Goal: Transaction & Acquisition: Purchase product/service

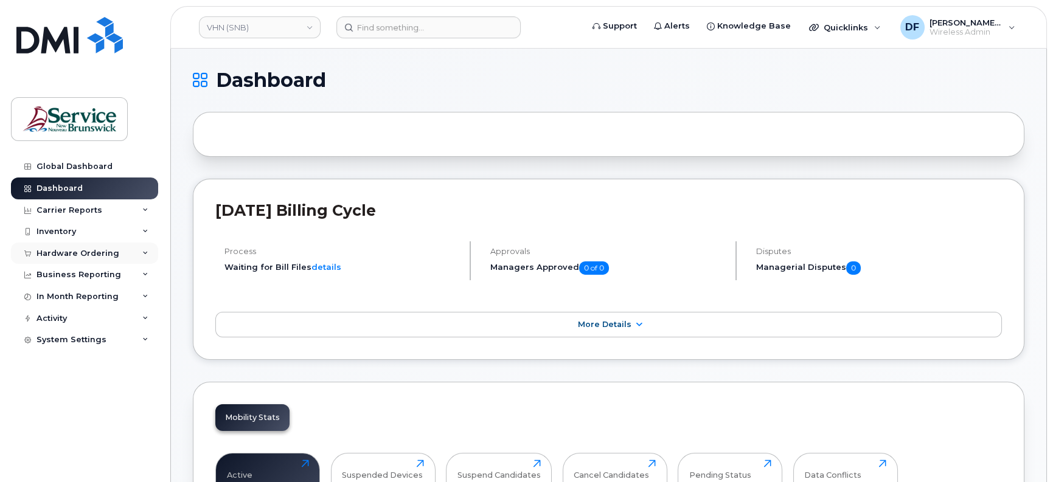
click at [85, 255] on div "Hardware Ordering" at bounding box center [77, 254] width 83 height 10
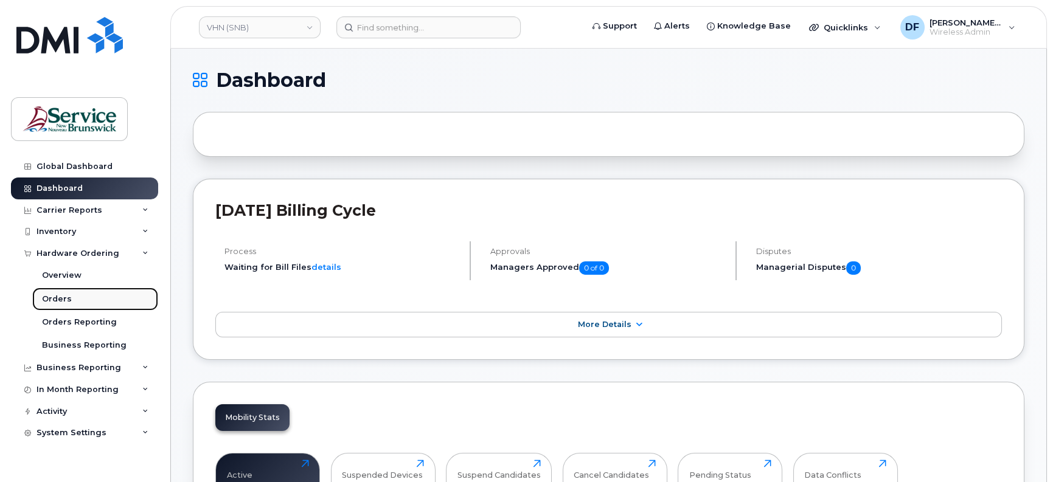
click at [64, 300] on div "Orders" at bounding box center [57, 299] width 30 height 11
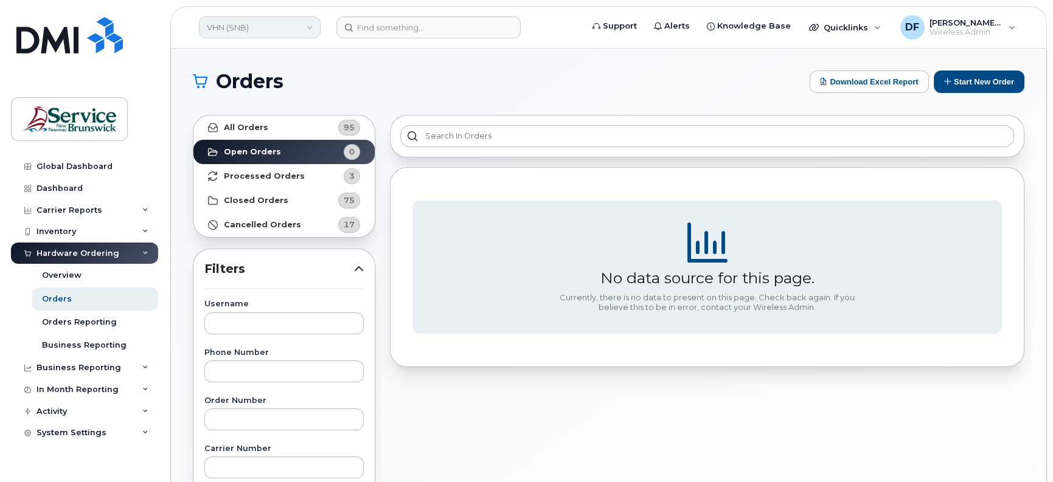
click at [260, 22] on link "VHN (SNB)" at bounding box center [260, 27] width 122 height 22
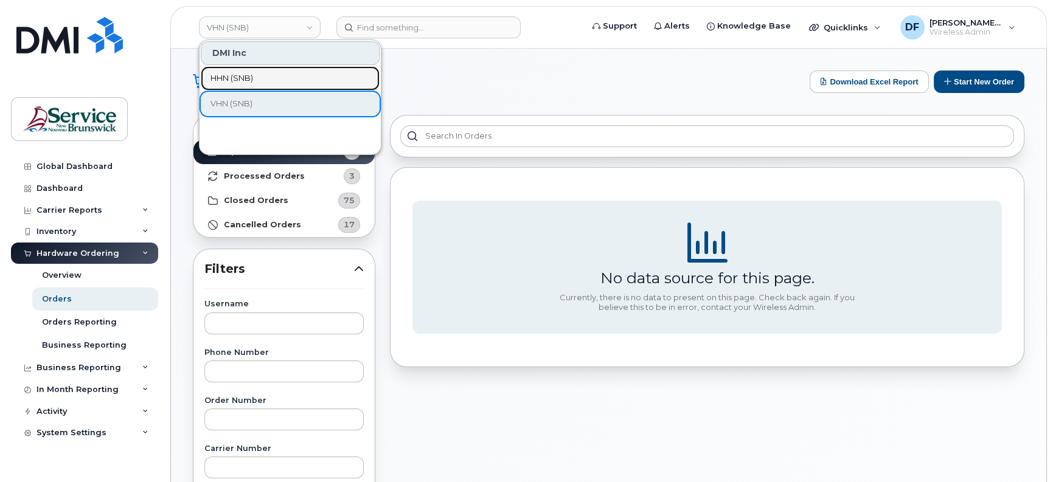
click at [242, 78] on span "HHN (SNB)" at bounding box center [231, 78] width 43 height 12
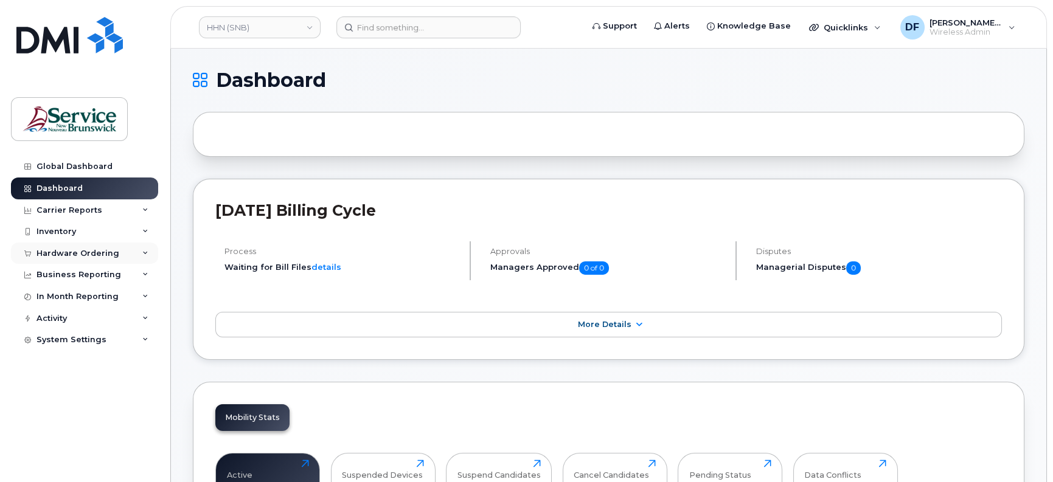
click at [64, 249] on div "Hardware Ordering" at bounding box center [77, 254] width 83 height 10
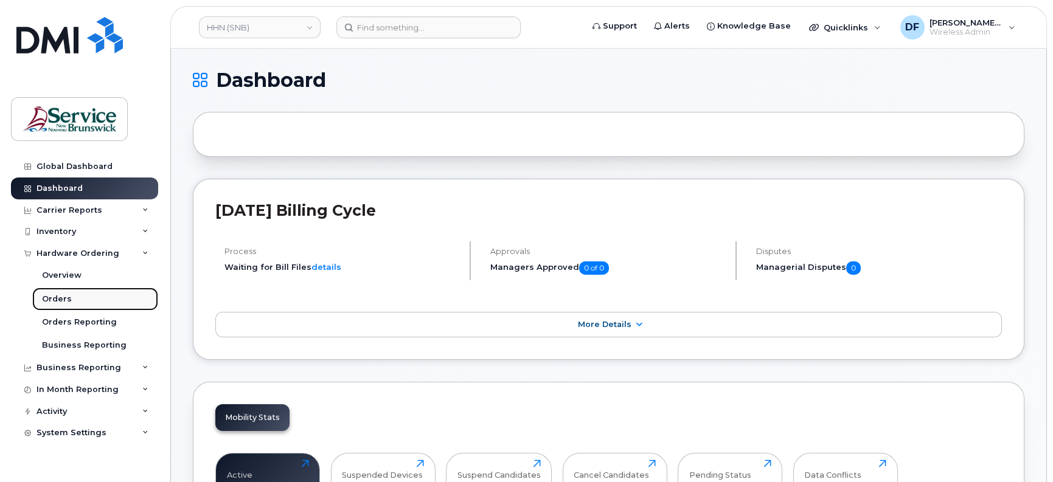
click at [63, 294] on div "Orders" at bounding box center [57, 299] width 30 height 11
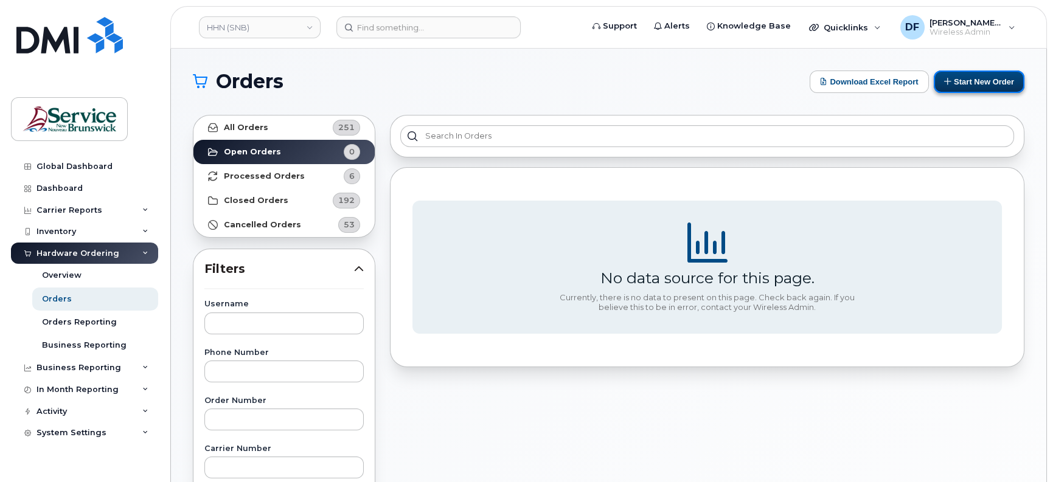
click at [991, 84] on button "Start New Order" at bounding box center [979, 82] width 91 height 23
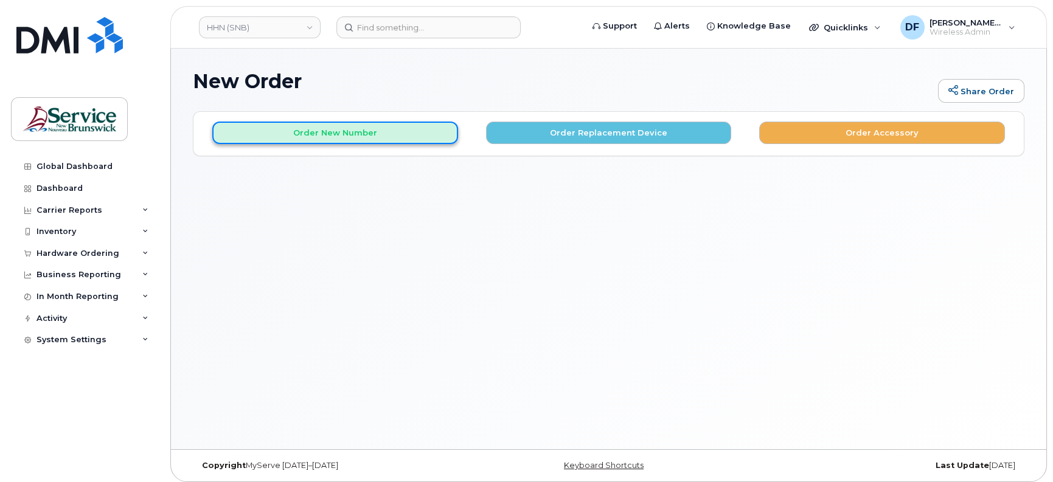
click at [335, 140] on button "Order New Number" at bounding box center [335, 133] width 246 height 23
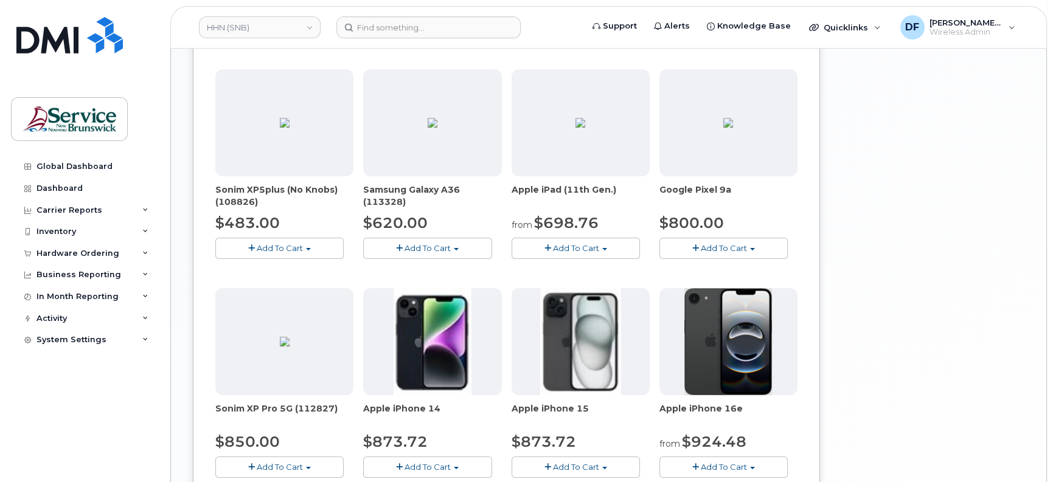
scroll to position [608, 0]
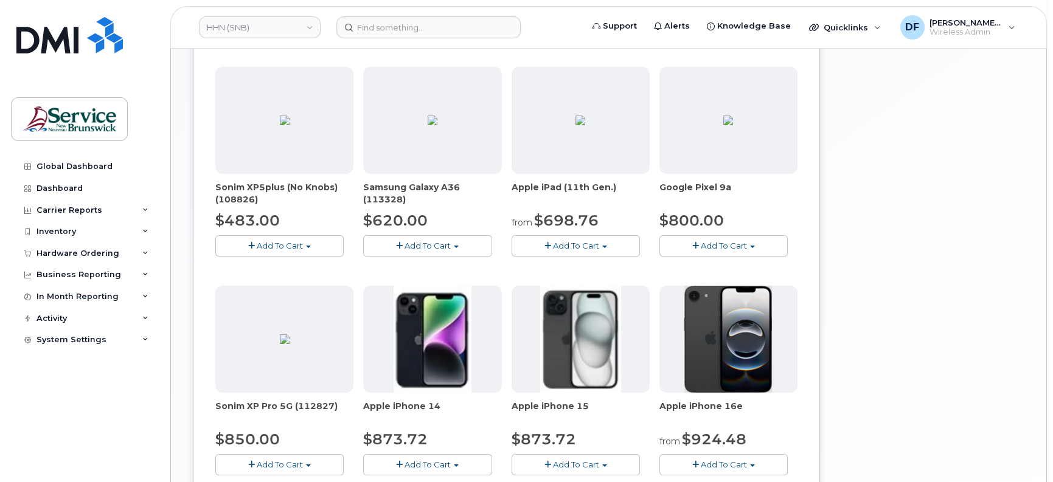
click at [723, 462] on span "Add To Cart" at bounding box center [724, 465] width 46 height 10
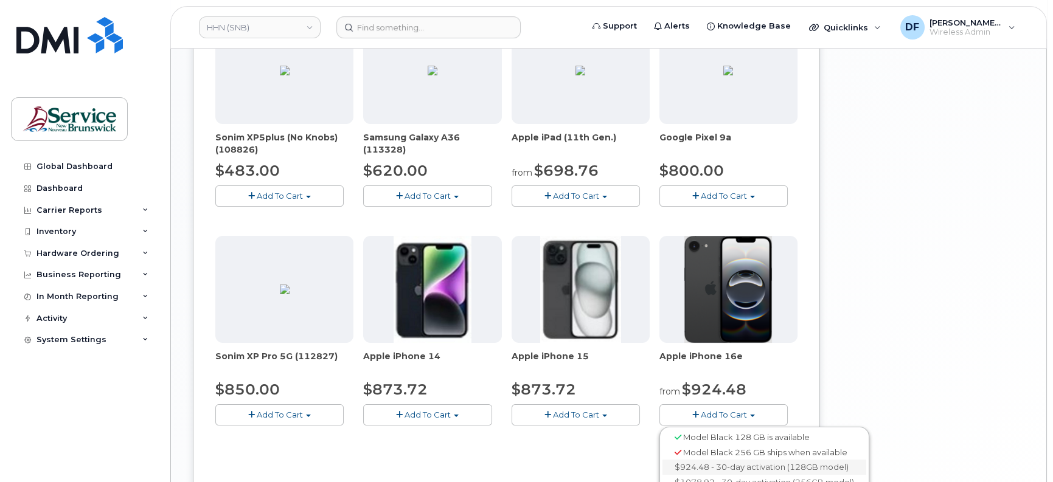
scroll to position [684, 0]
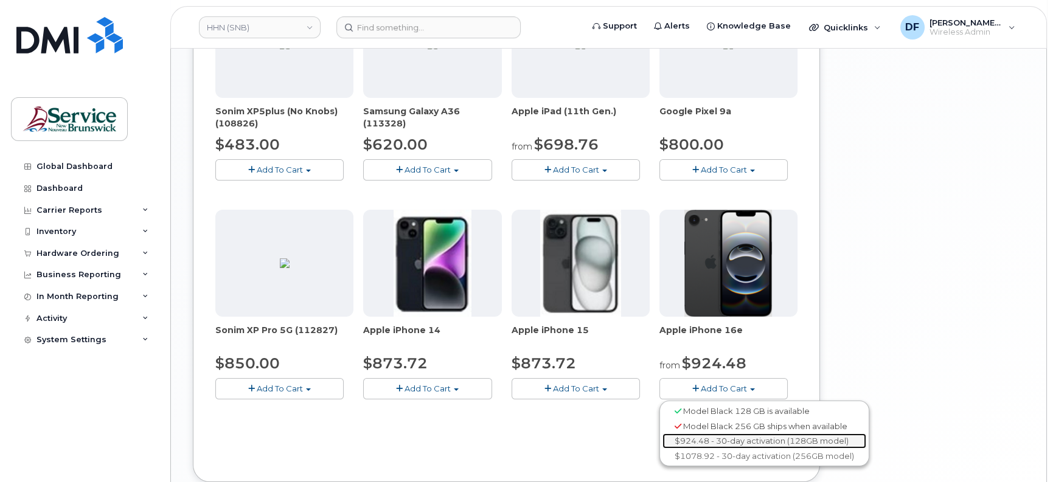
click at [707, 438] on link "$924.48 - 30-day activation (128GB model)" at bounding box center [764, 441] width 204 height 15
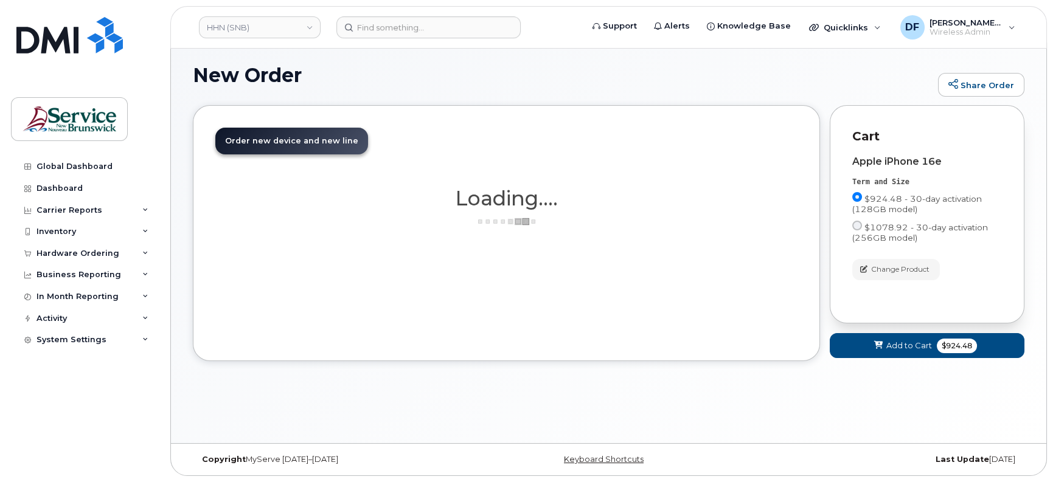
scroll to position [6, 0]
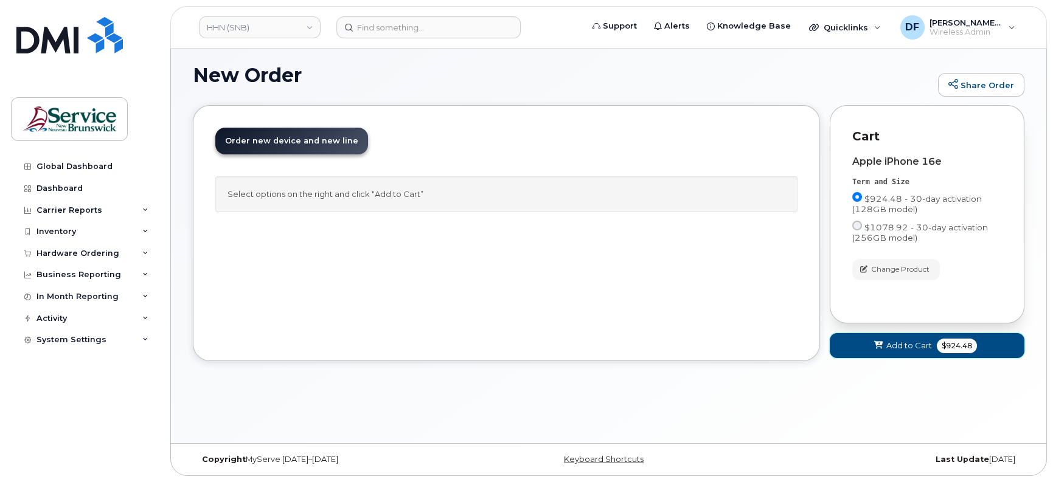
click at [902, 343] on span "Add to Cart" at bounding box center [909, 346] width 46 height 12
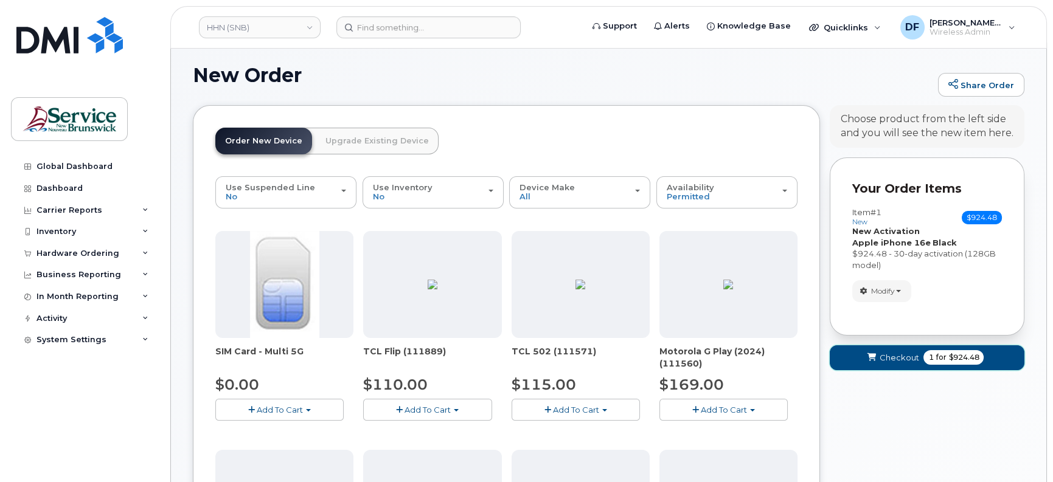
click at [915, 356] on span "Checkout" at bounding box center [899, 358] width 40 height 12
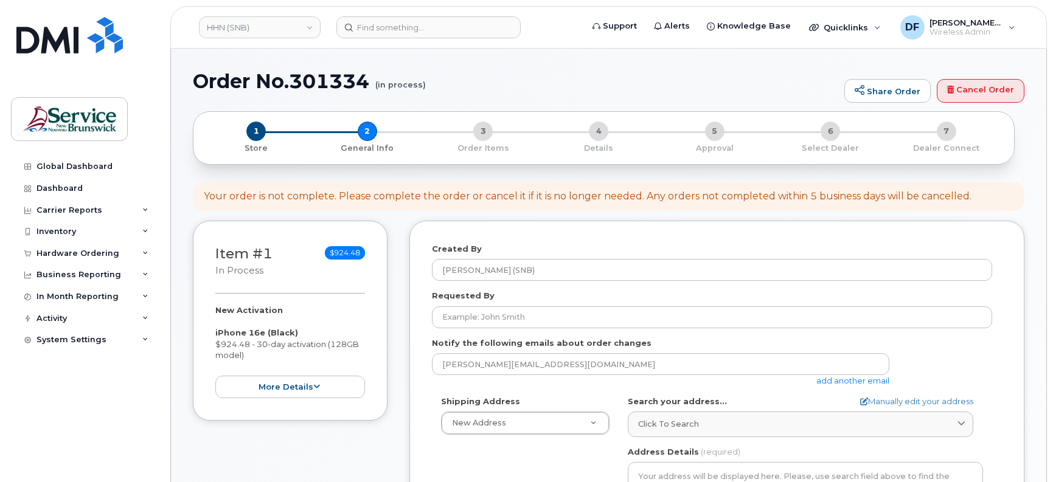
select select
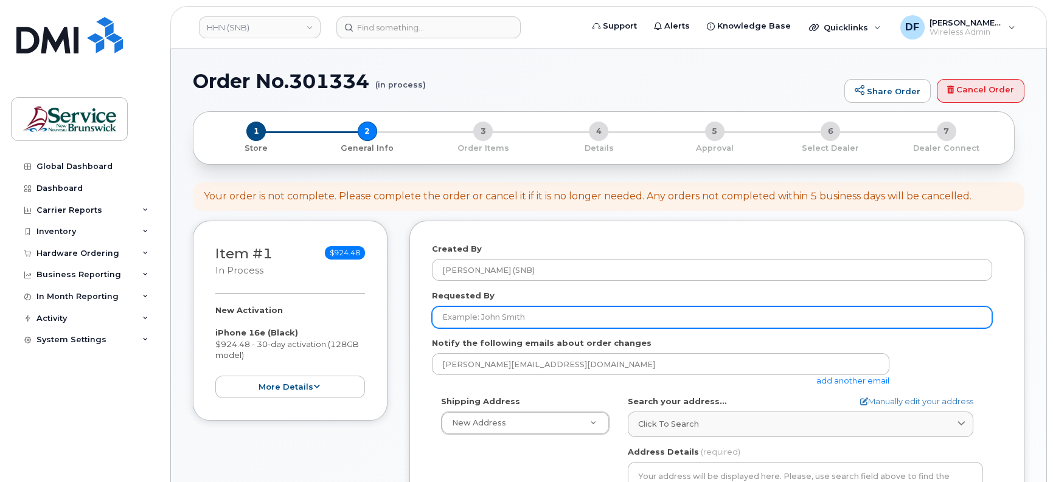
click at [493, 321] on input "Requested By" at bounding box center [712, 318] width 560 height 22
paste input "Elaine Rocha"
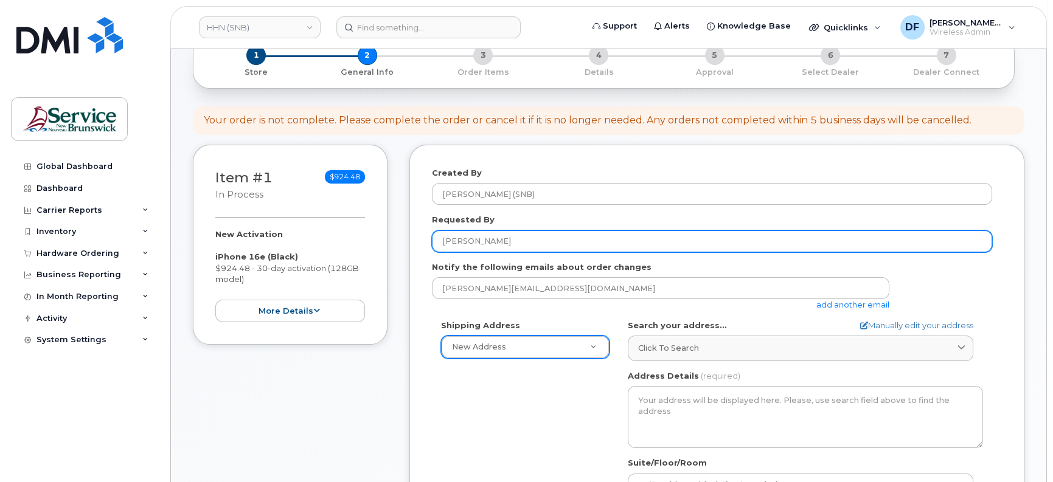
type input "Elaine Rocha"
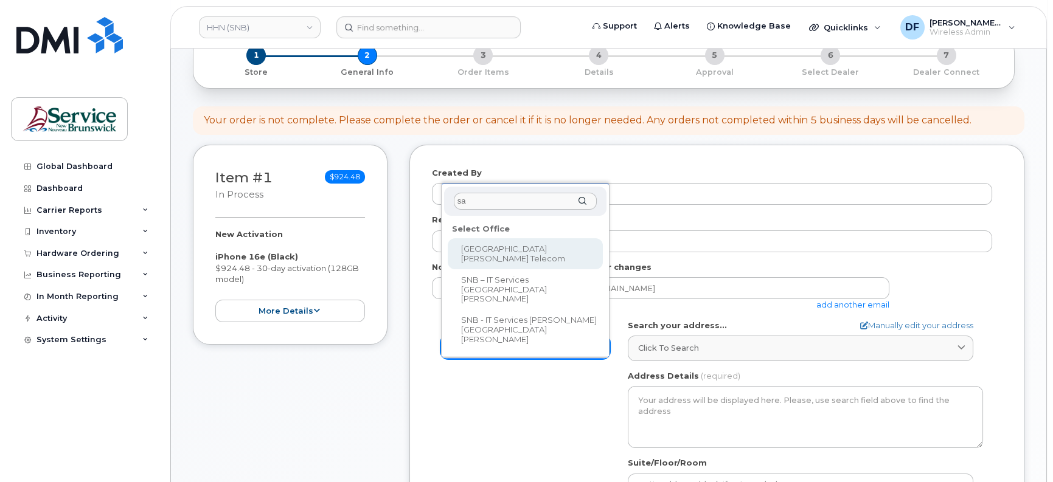
type input "sa"
select select
type textarea "400 University Avenue, Room 24.199 Saint John New Brunswick E2L 4L2"
type input "Matthew Humphrey"
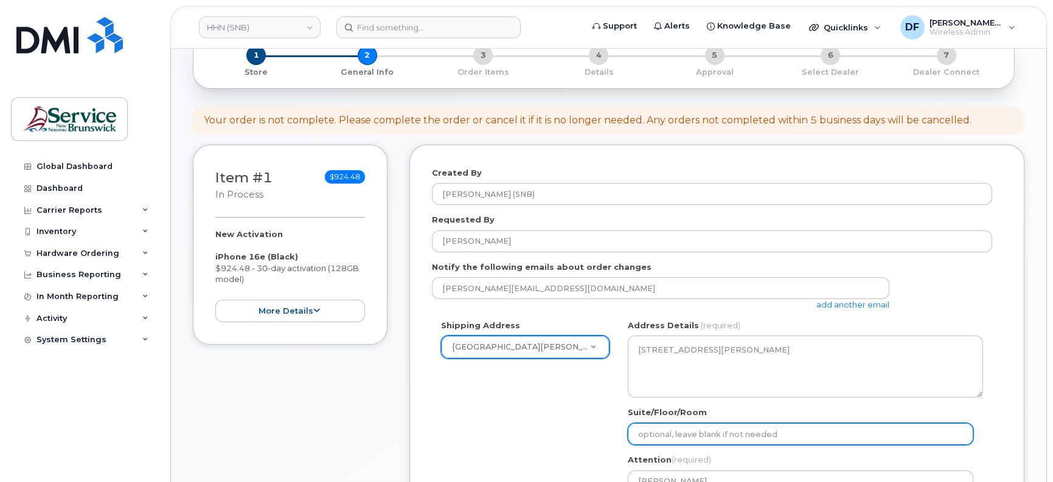
click at [693, 428] on input "Suite/Floor/Room" at bounding box center [800, 434] width 345 height 22
paste input "WO0000000489662"
select select
type input "WO0000000489662"
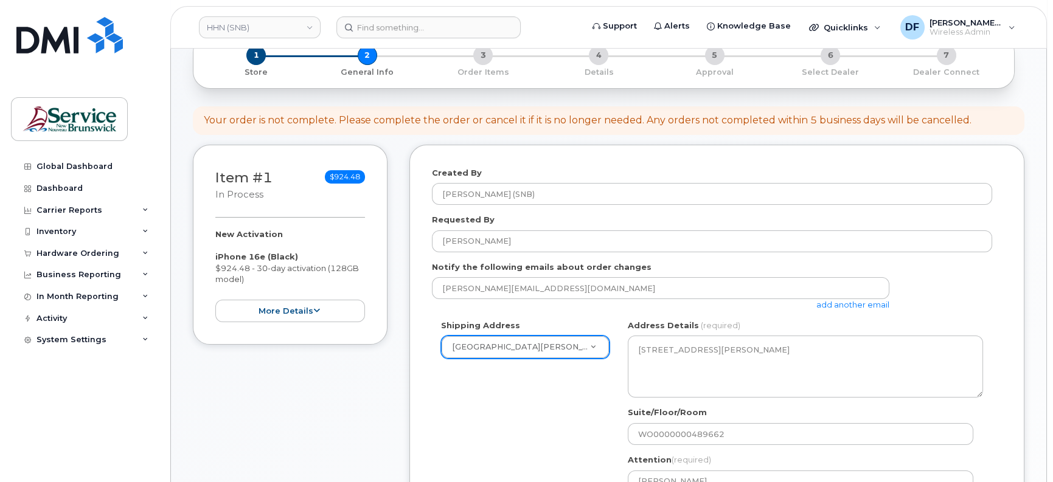
click at [583, 431] on div "Shipping Address Saint John Regional Hospital Telecom New Address G-2 Main St A…" at bounding box center [712, 434] width 560 height 229
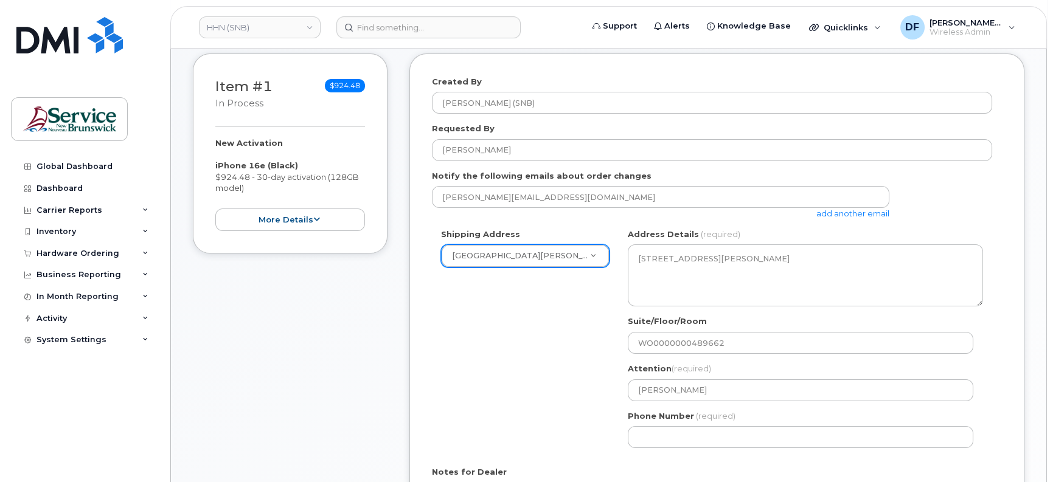
scroll to position [228, 0]
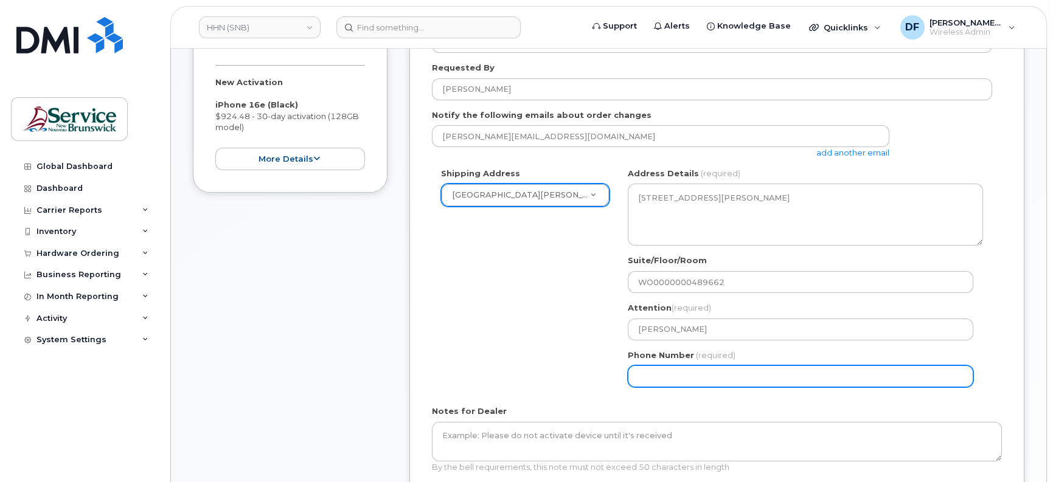
click at [700, 378] on input "Phone Number" at bounding box center [800, 377] width 345 height 22
select select
type input "506566019"
select select
type input "5065660198"
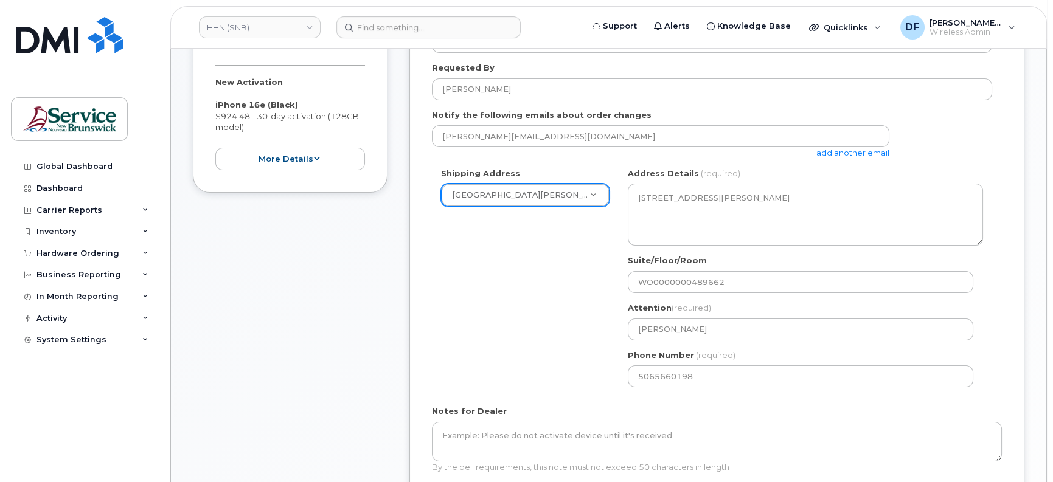
click at [535, 325] on div "Shipping Address Saint John Regional Hospital Telecom New Address G-2 Main St A…" at bounding box center [712, 282] width 560 height 229
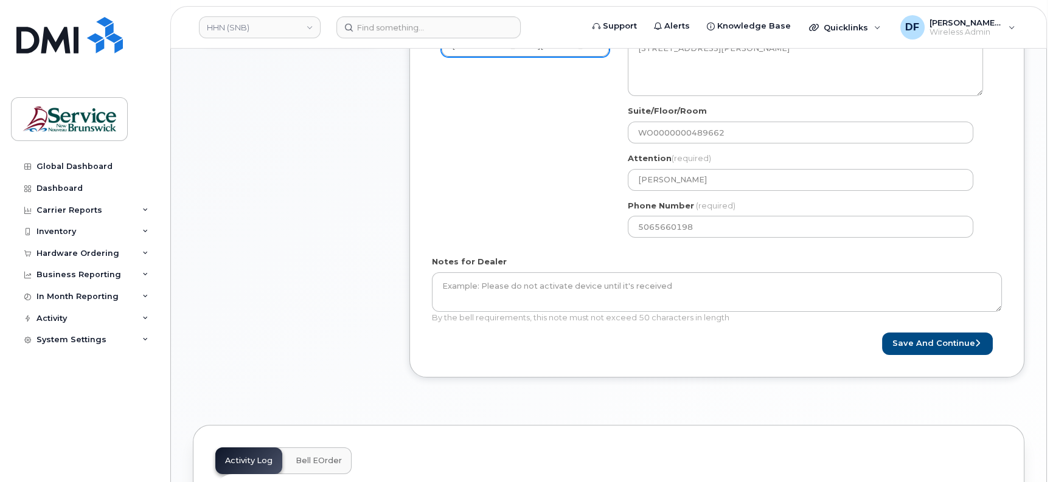
scroll to position [380, 0]
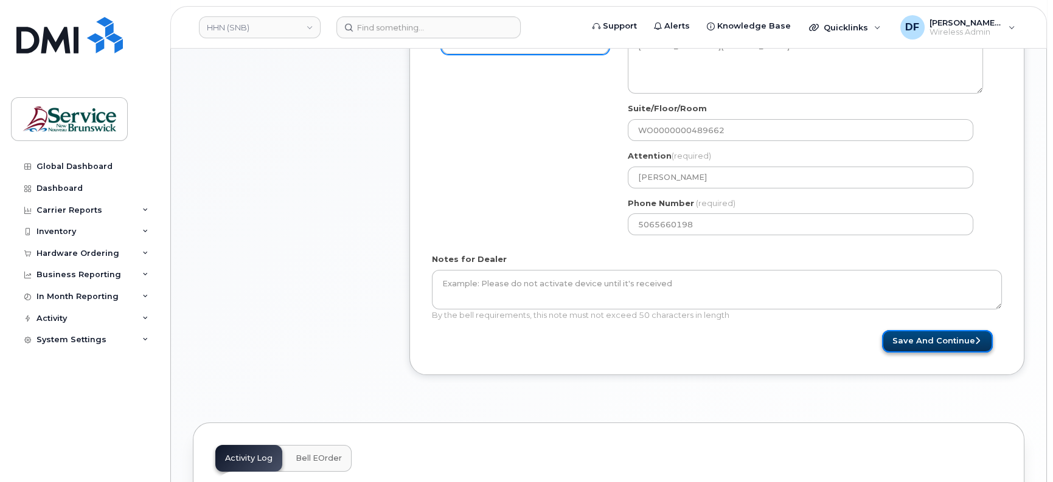
click at [900, 333] on button "Save and Continue" at bounding box center [937, 341] width 111 height 23
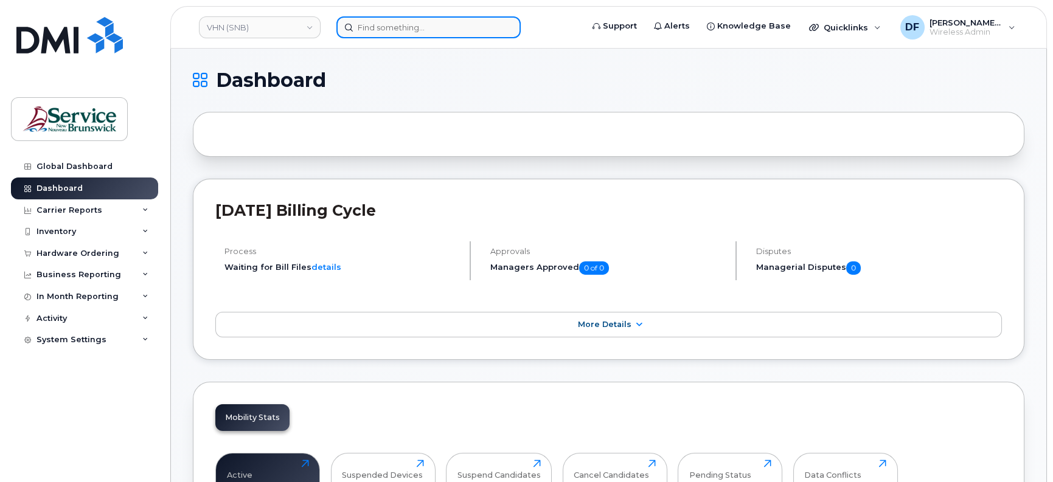
click at [372, 36] on input at bounding box center [428, 27] width 184 height 22
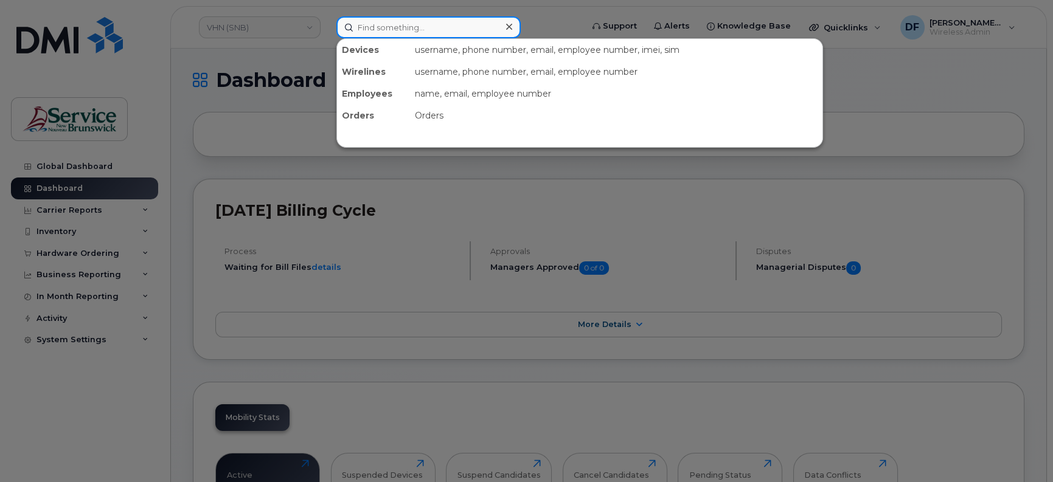
paste input "298800"
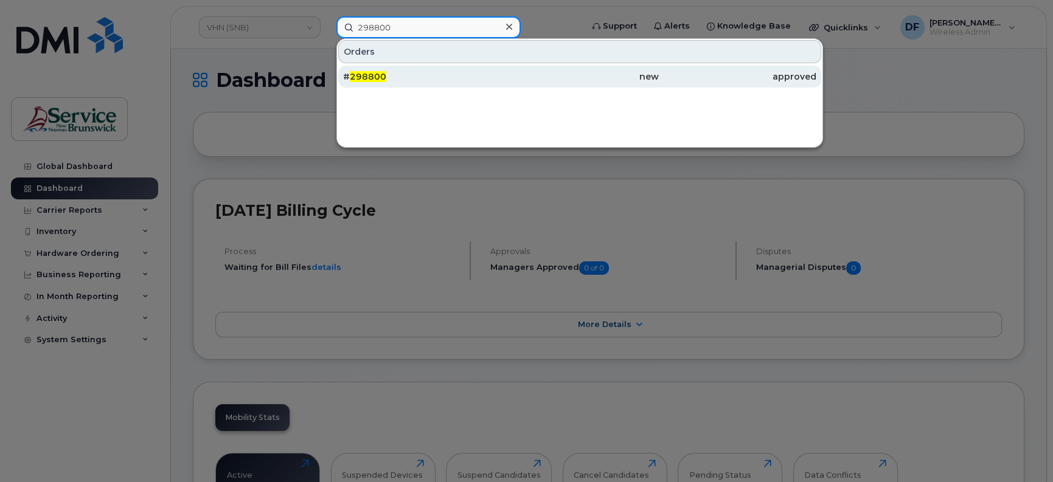
type input "298800"
click at [371, 73] on span "298800" at bounding box center [368, 76] width 36 height 11
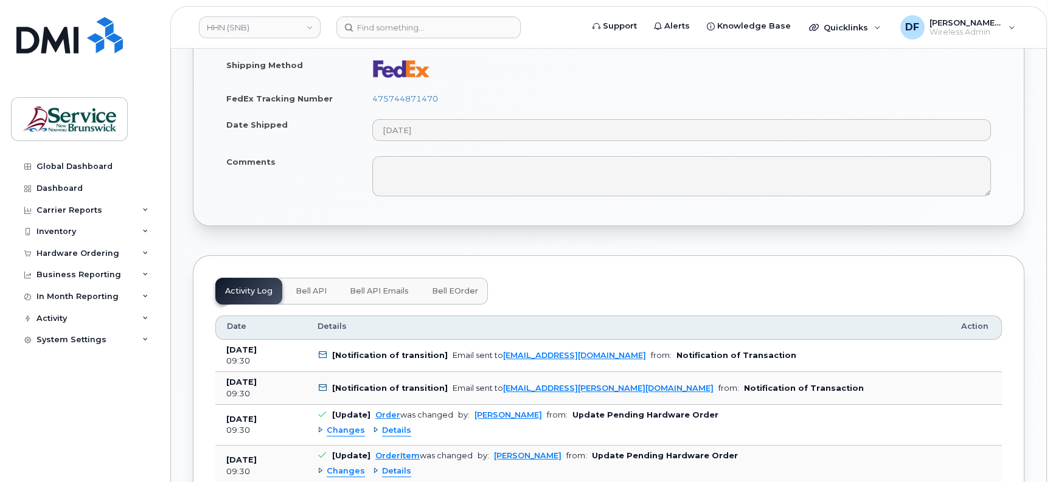
scroll to position [684, 0]
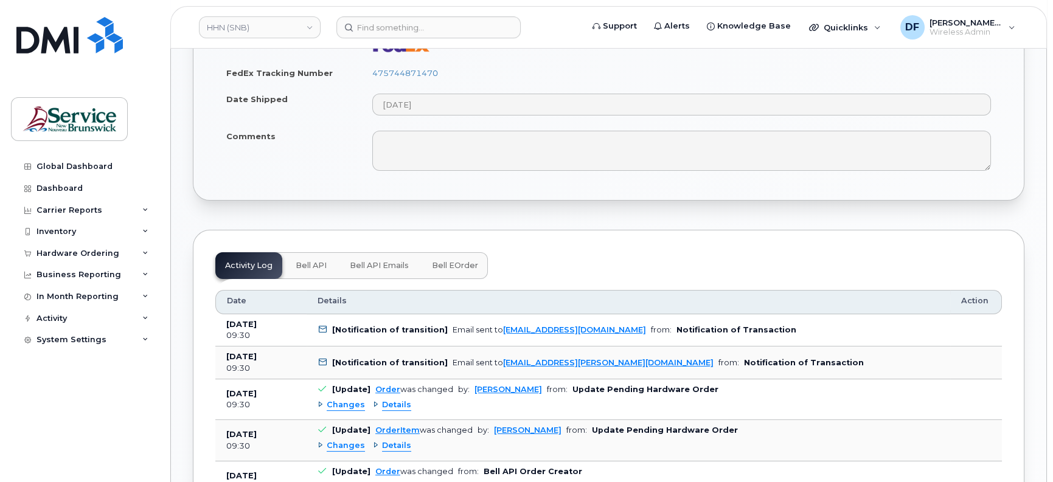
click at [312, 265] on span "Bell API" at bounding box center [311, 266] width 31 height 10
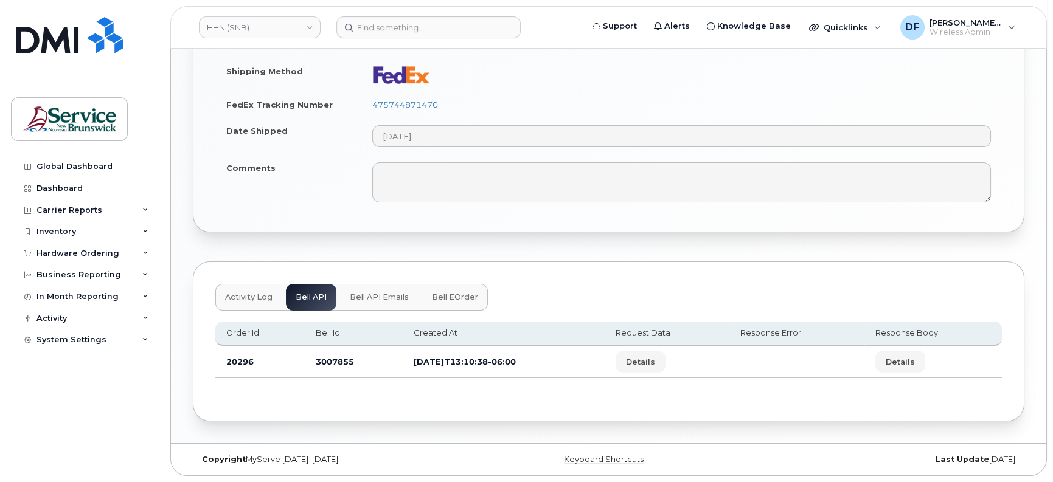
scroll to position [651, 0]
click at [375, 299] on span "Bell API Emails" at bounding box center [379, 299] width 59 height 10
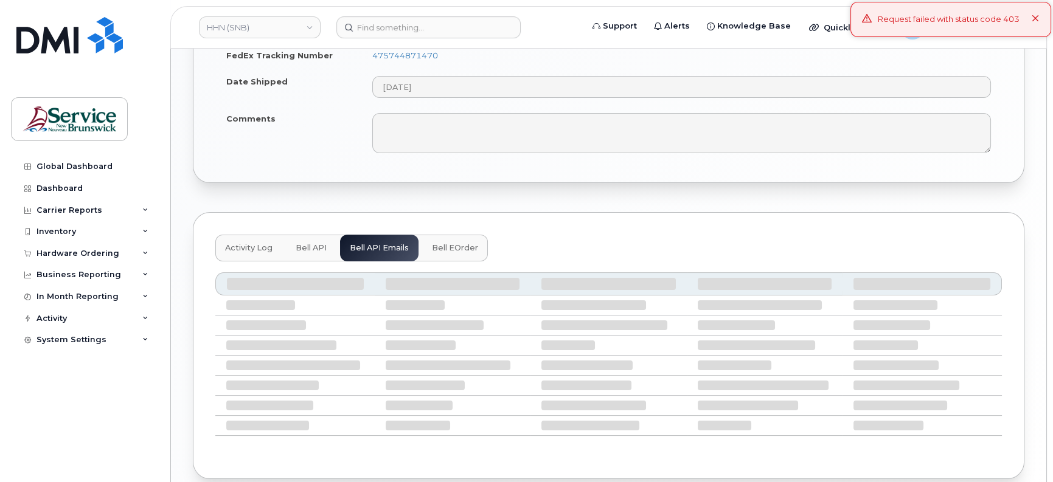
scroll to position [727, 0]
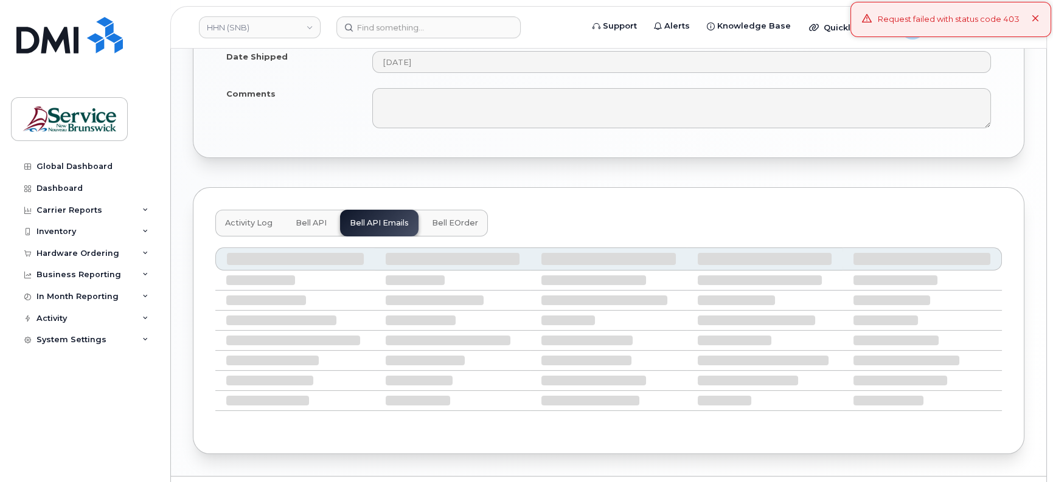
click at [447, 219] on span "Bell eOrder" at bounding box center [455, 223] width 46 height 10
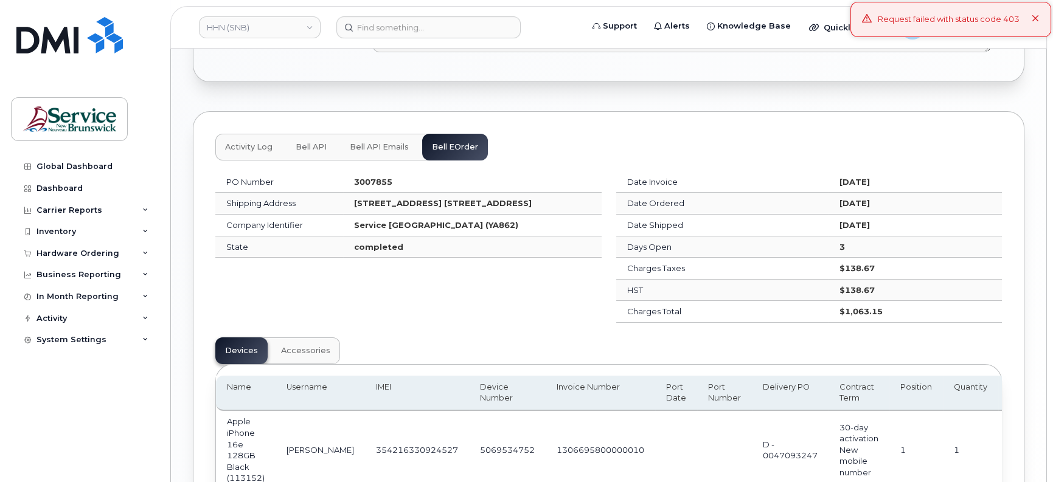
scroll to position [879, 0]
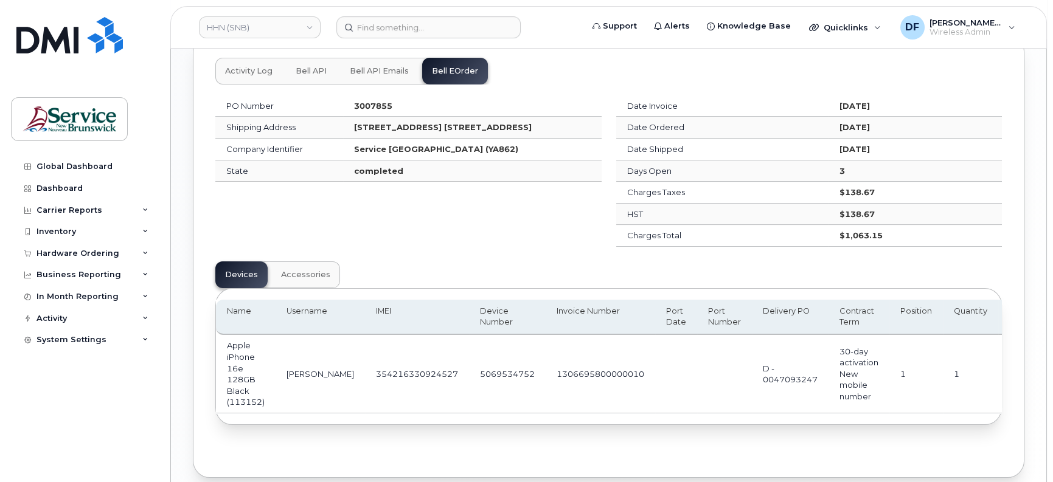
drag, startPoint x: 556, startPoint y: 410, endPoint x: 592, endPoint y: 408, distance: 35.9
click at [592, 408] on td "1306695800000010" at bounding box center [600, 374] width 109 height 78
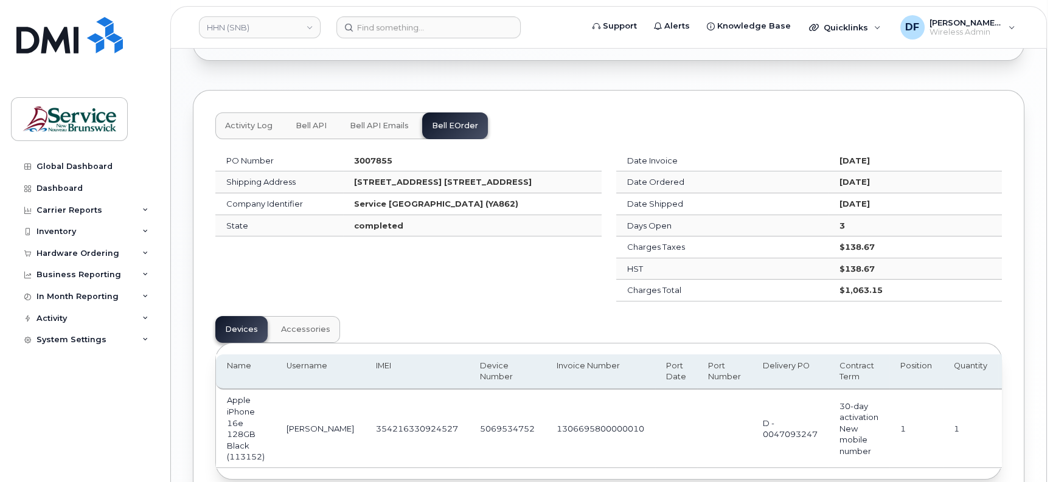
scroll to position [803, 0]
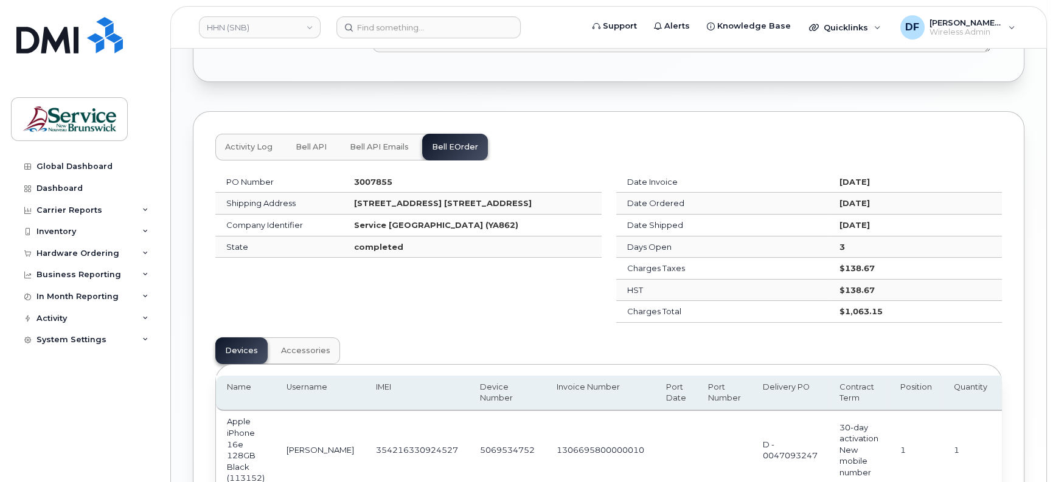
click at [234, 142] on span "Activity Log" at bounding box center [248, 147] width 47 height 10
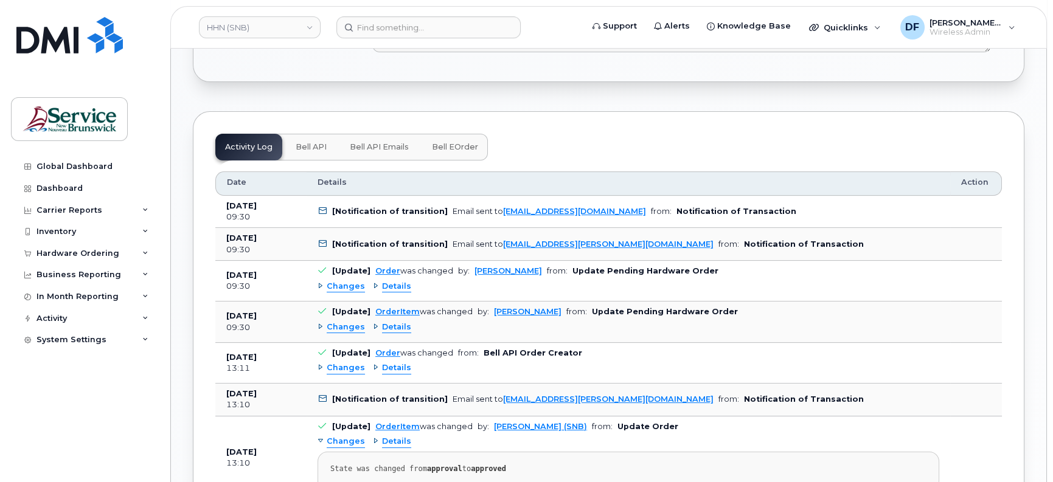
click at [302, 145] on span "Bell API" at bounding box center [311, 147] width 31 height 10
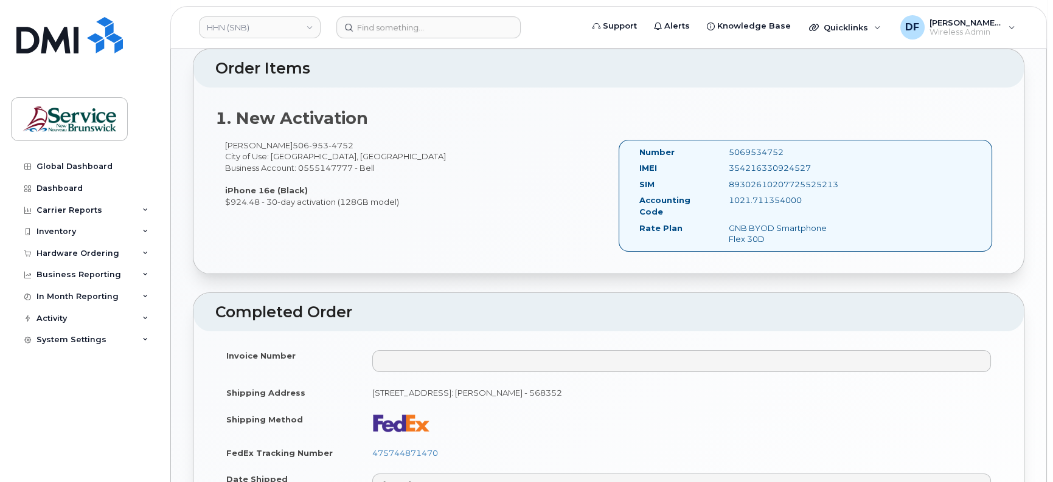
scroll to position [228, 0]
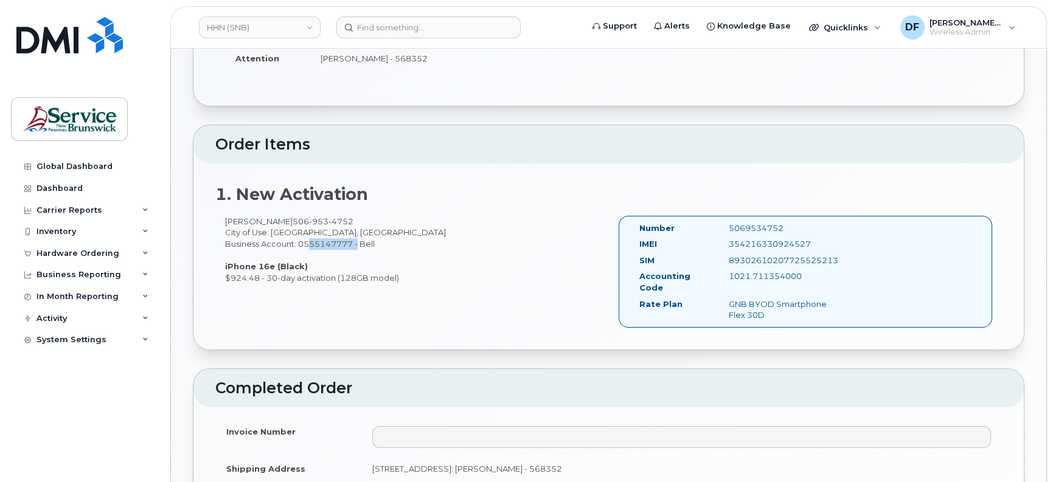
drag, startPoint x: 299, startPoint y: 242, endPoint x: 353, endPoint y: 239, distance: 54.2
click at [353, 239] on div "Lucile Mazenot 506 953 4752 City of Use: Moncton, New Brunswick Business Accoun…" at bounding box center [412, 250] width 394 height 68
drag, startPoint x: 224, startPoint y: 240, endPoint x: 386, endPoint y: 241, distance: 161.8
click at [386, 241] on div "Lucile Mazenot 506 953 4752 City of Use: Moncton, New Brunswick Business Accoun…" at bounding box center [412, 250] width 394 height 68
copy div "Business Account: 0555147777 - Bell"
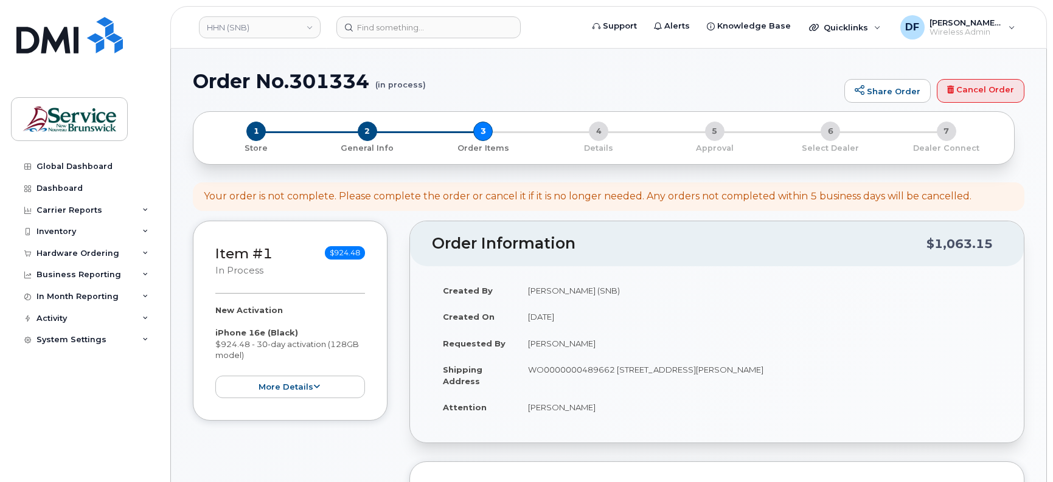
select select
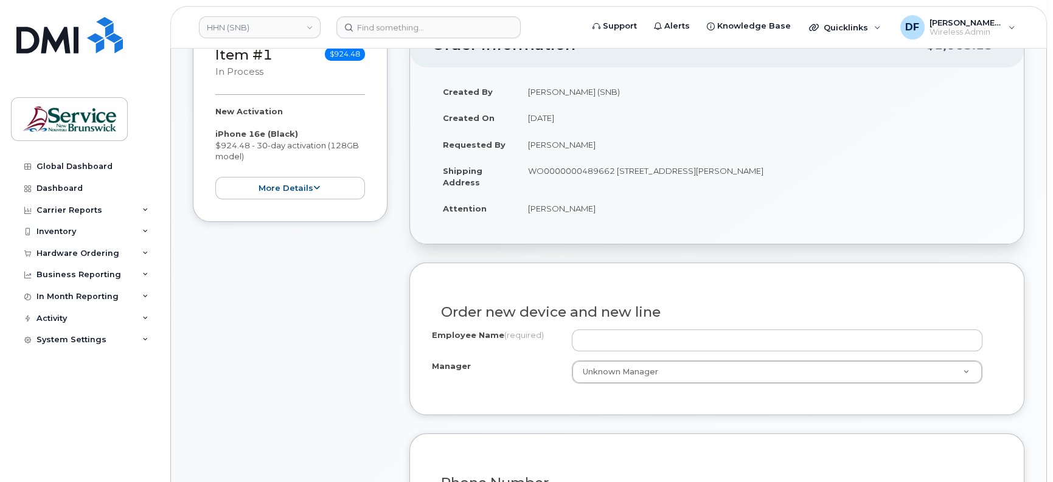
scroll to position [228, 0]
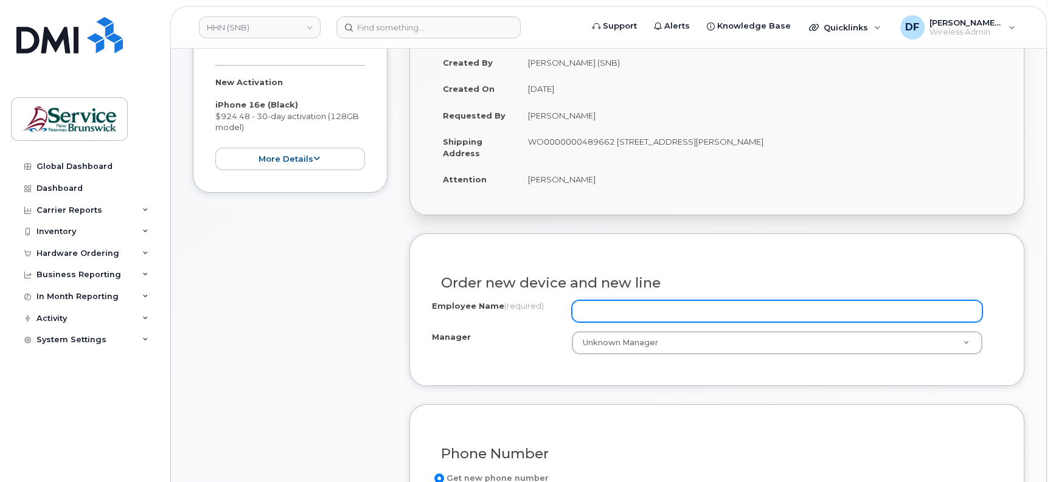
click at [586, 304] on input "Employee Name (required)" at bounding box center [777, 311] width 411 height 22
paste input "[PERSON_NAME]"
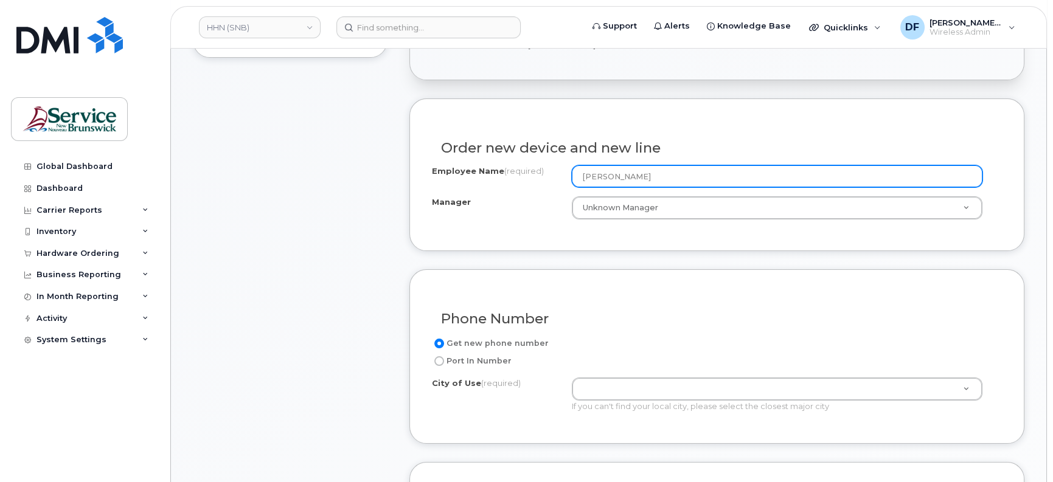
scroll to position [380, 0]
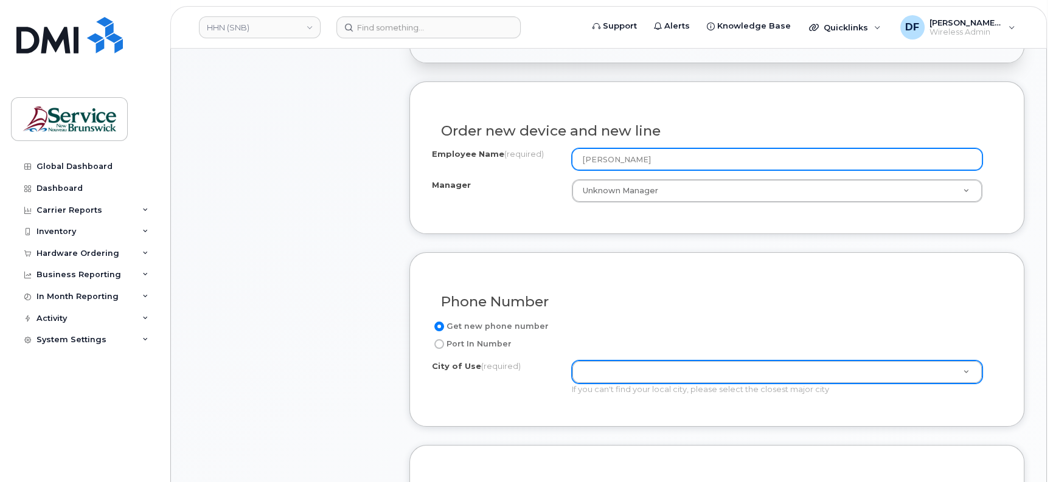
type input "[PERSON_NAME]"
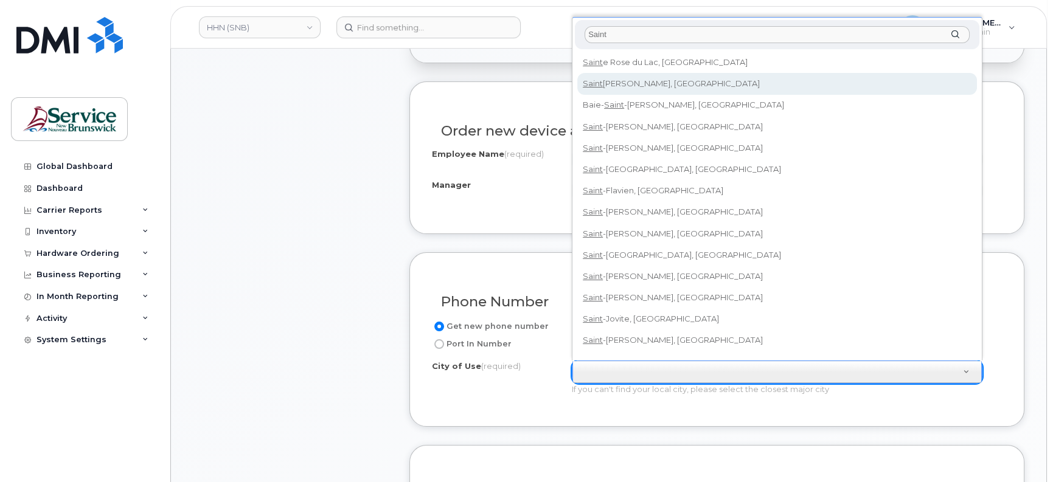
type input "Saint"
type input "2008"
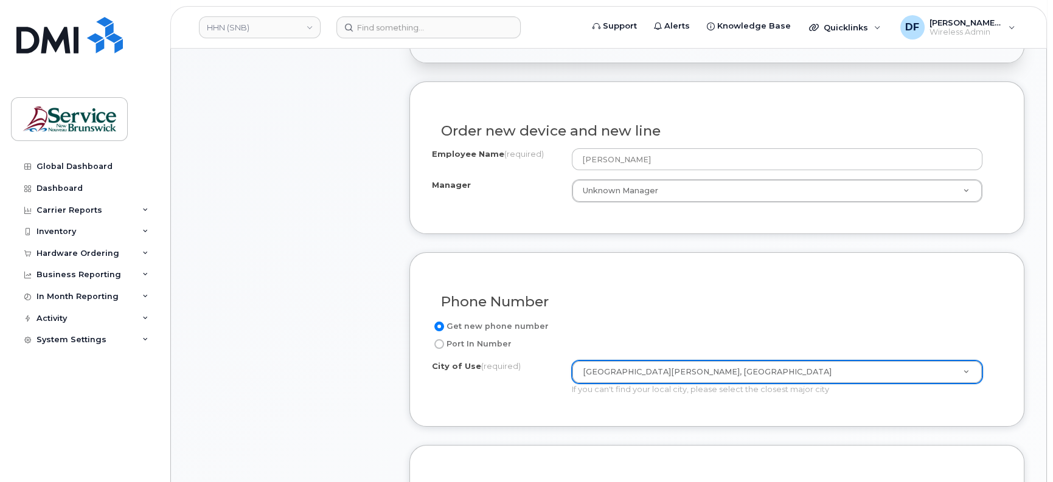
click at [404, 373] on div "Item #1 in process $924.48 New Activation iPhone 16e (Black) $924.48 - 30-day a…" at bounding box center [608, 335] width 831 height 989
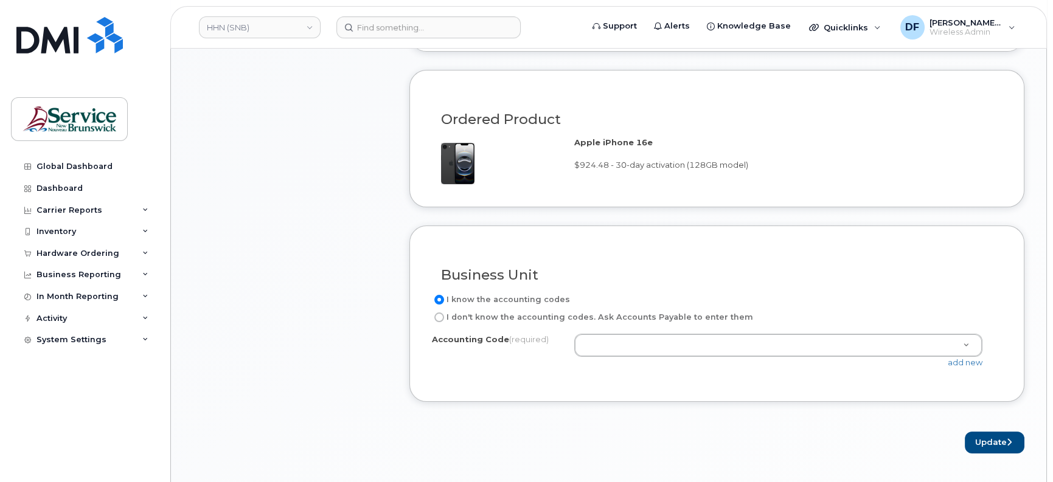
scroll to position [760, 0]
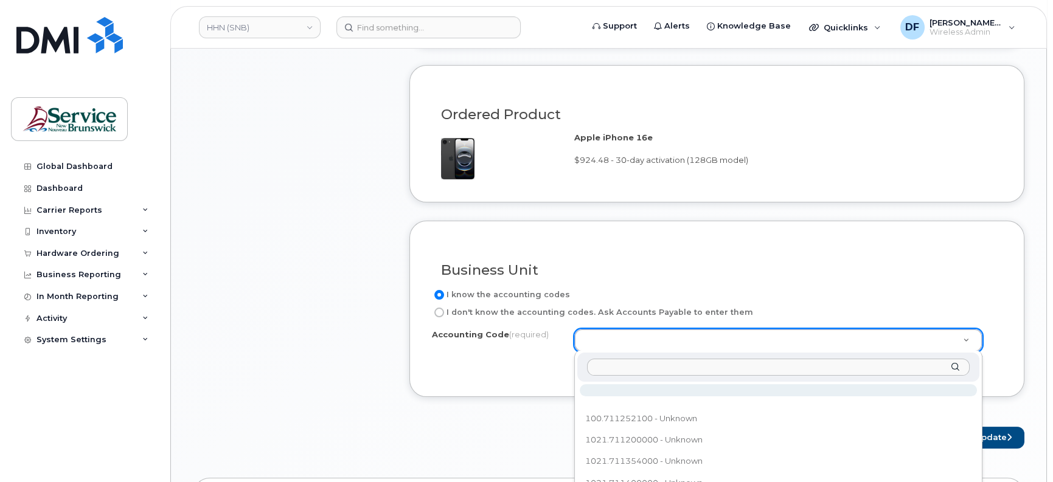
type input "829.711104000"
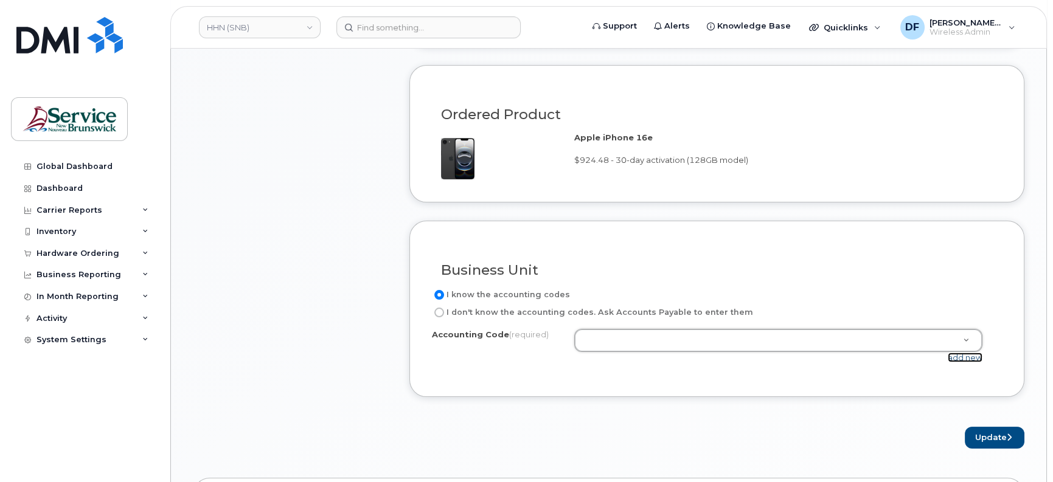
click at [965, 358] on link "add new" at bounding box center [965, 358] width 35 height 10
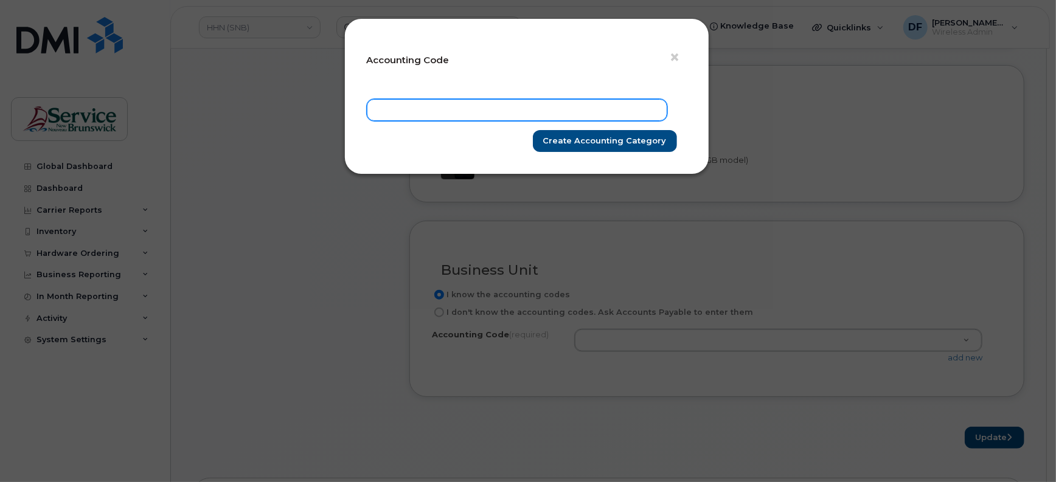
click at [553, 116] on input "text" at bounding box center [517, 110] width 300 height 22
paste input "829.711104000"
click at [386, 106] on input "829.711104000" at bounding box center [517, 110] width 300 height 22
click at [390, 108] on input "829.711104000" at bounding box center [517, 110] width 300 height 22
type input "8291.711104000"
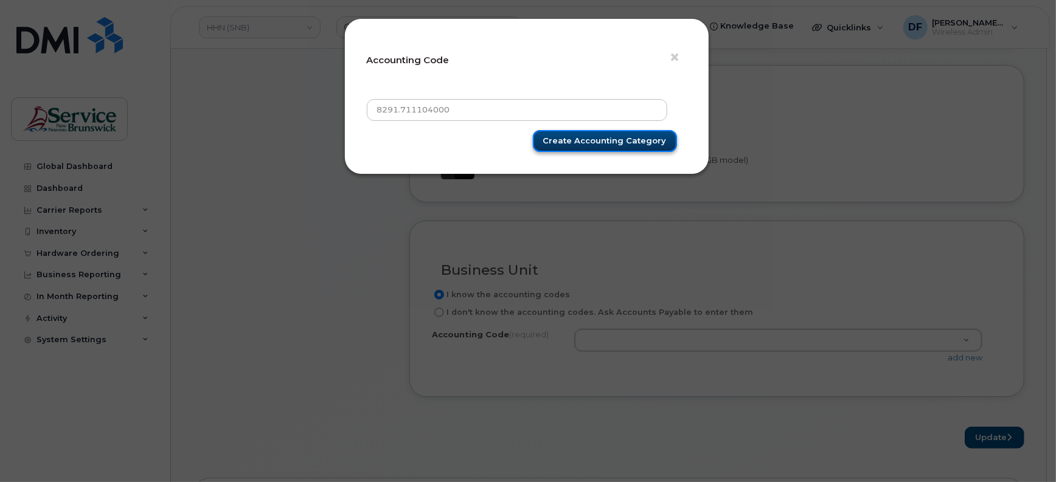
click at [574, 134] on input "Create Accounting category" at bounding box center [605, 141] width 144 height 23
type input "Create Accounting category"
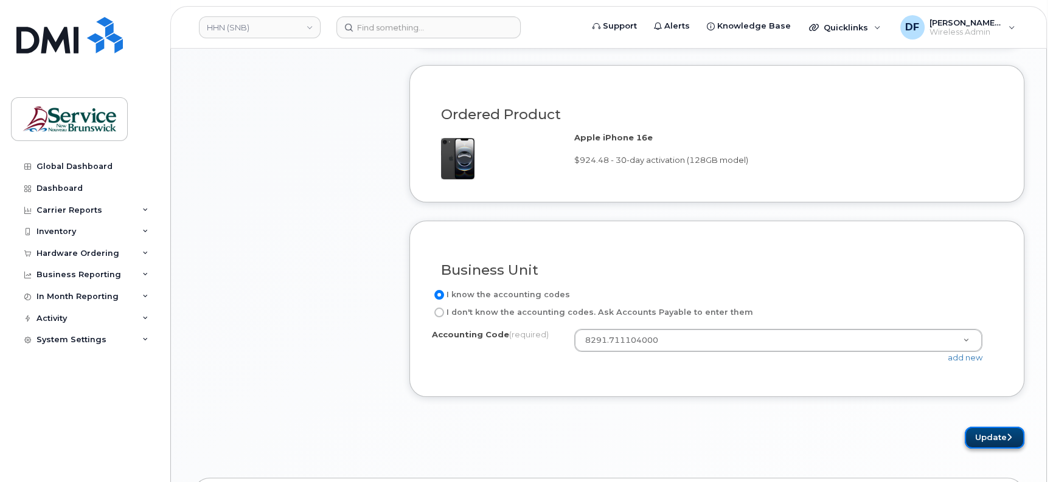
click at [987, 432] on button "Update" at bounding box center [995, 438] width 60 height 23
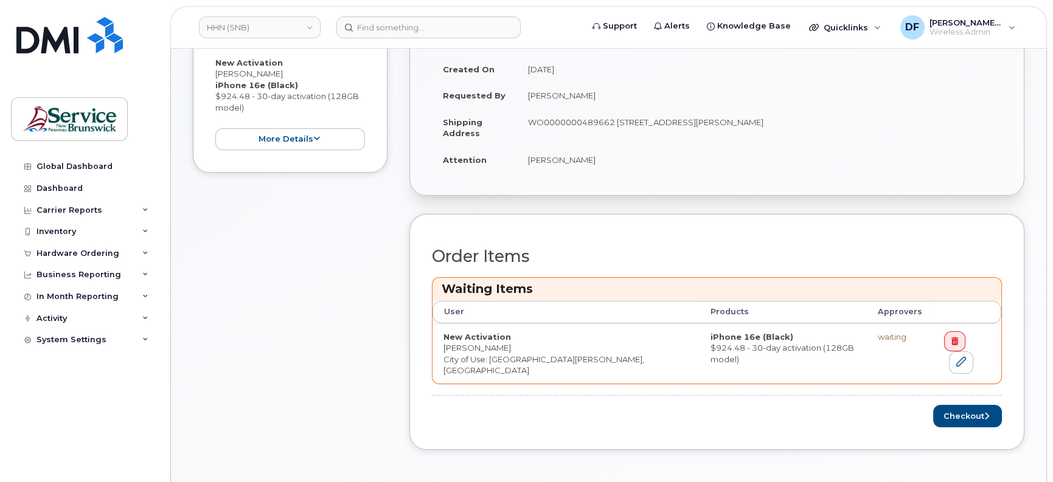
scroll to position [304, 0]
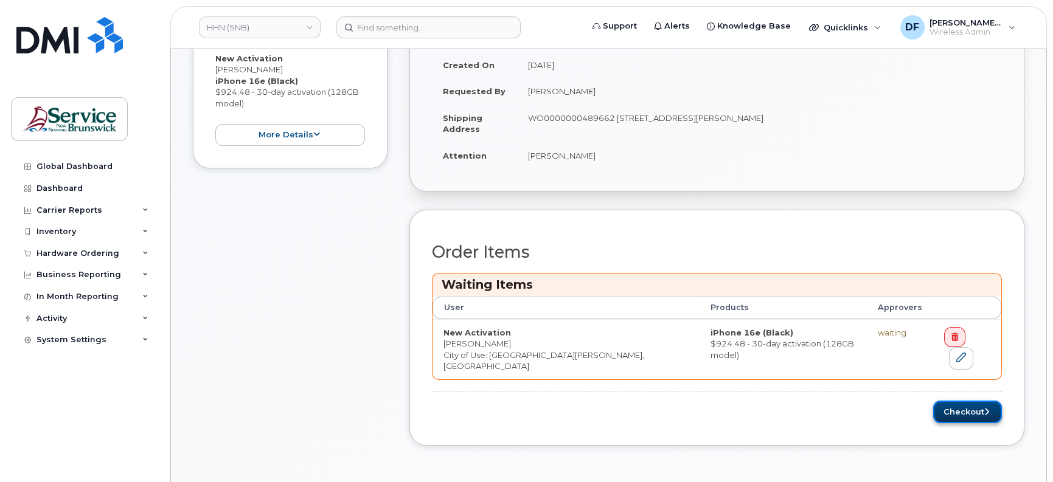
click at [954, 401] on button "Checkout" at bounding box center [967, 412] width 69 height 23
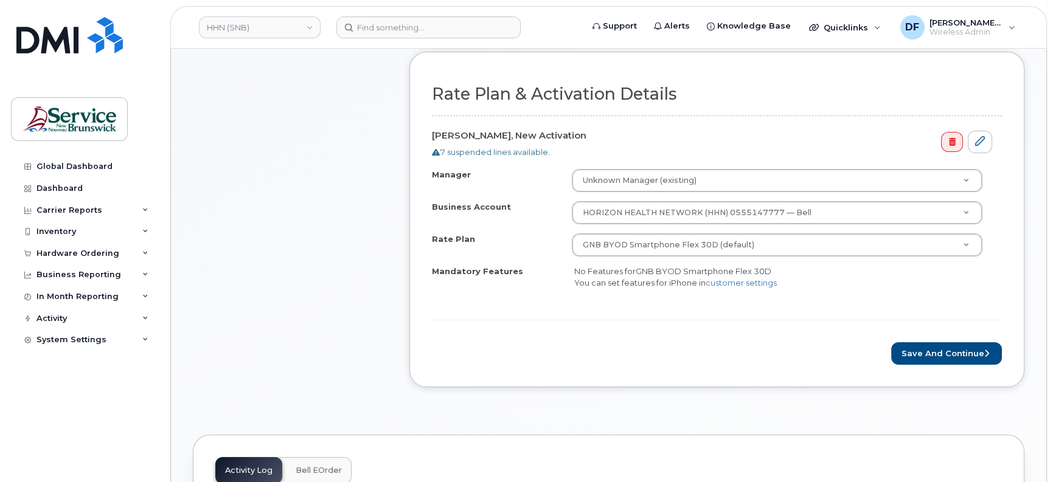
scroll to position [380, 0]
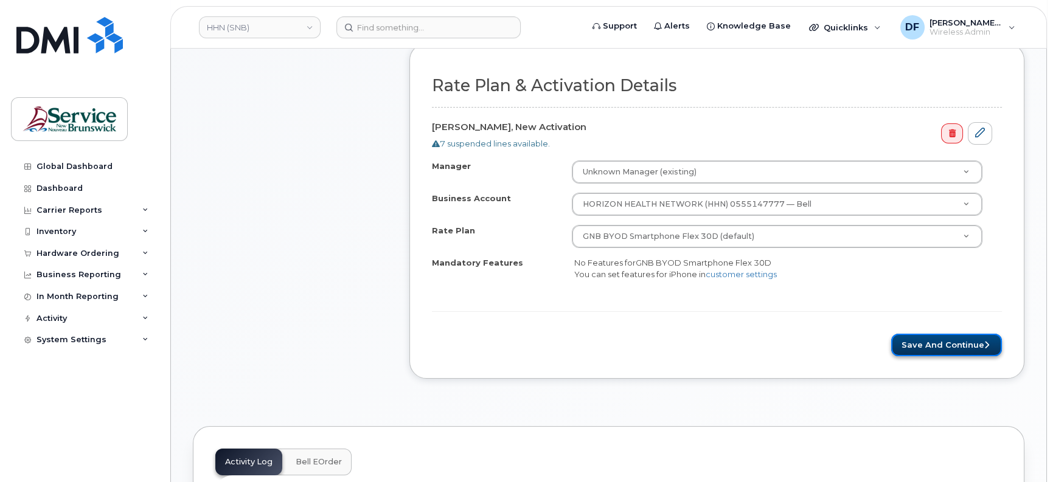
click at [940, 335] on button "Save and Continue" at bounding box center [946, 345] width 111 height 23
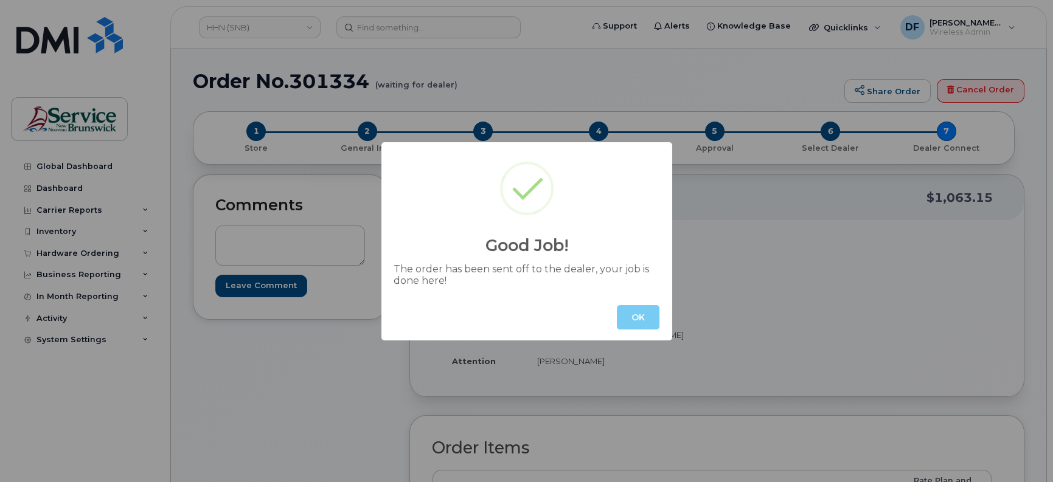
click at [636, 318] on button "OK" at bounding box center [638, 317] width 43 height 24
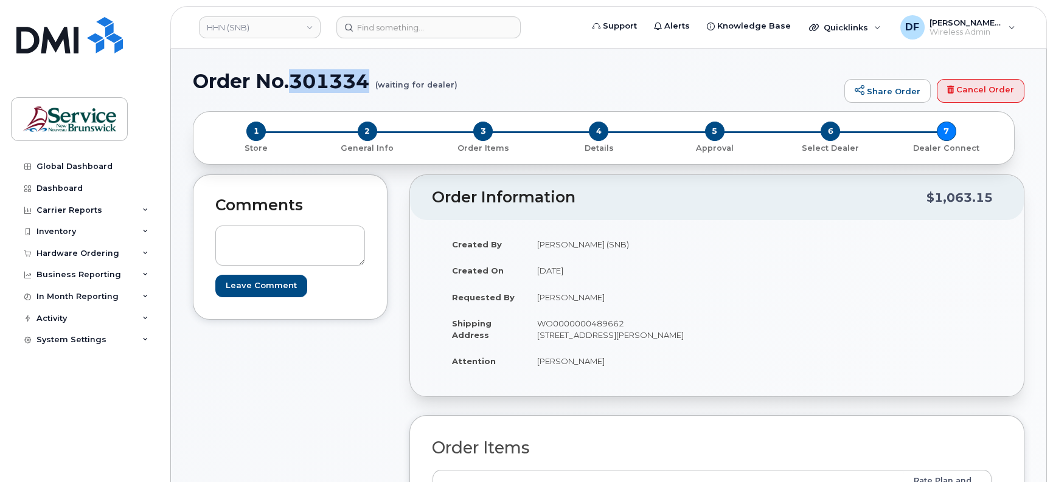
drag, startPoint x: 370, startPoint y: 76, endPoint x: 290, endPoint y: 82, distance: 80.5
click at [290, 82] on h1 "Order No.301334 (waiting for dealer)" at bounding box center [515, 81] width 645 height 21
copy h1 "301334"
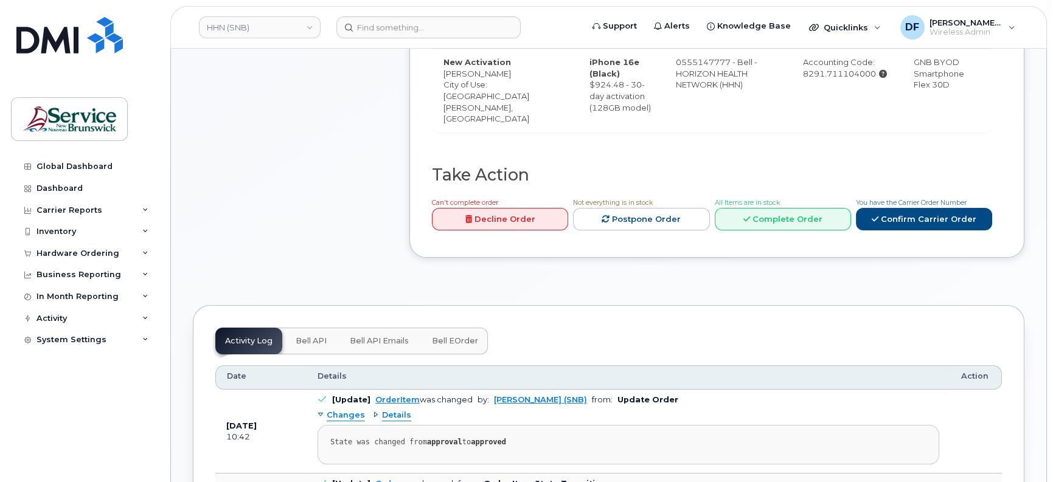
scroll to position [456, 0]
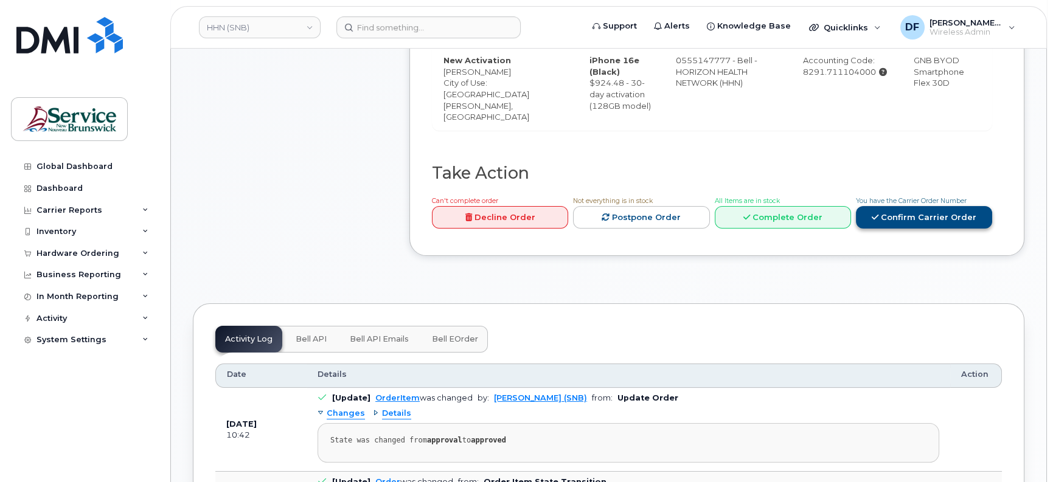
click at [902, 215] on link "Confirm Carrier Order" at bounding box center [924, 217] width 136 height 23
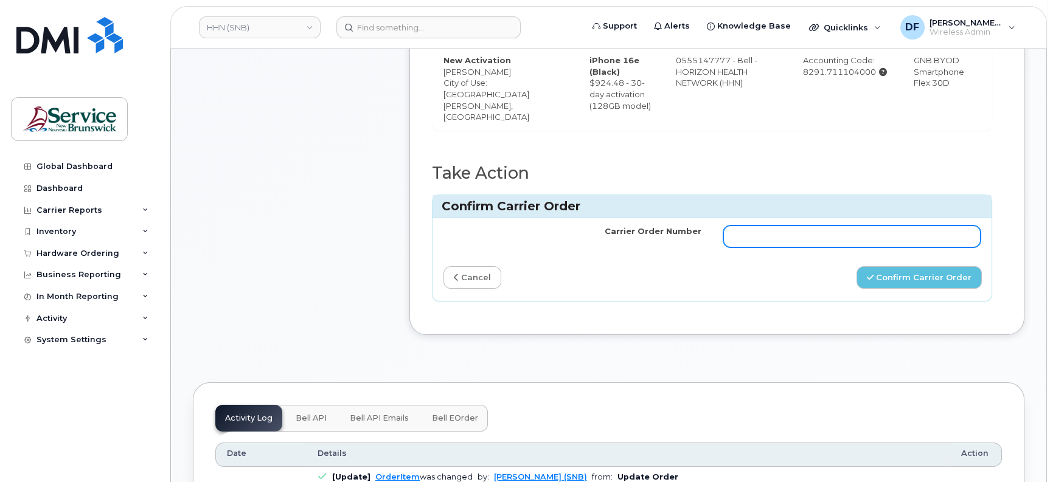
click at [879, 236] on input "Carrier Order Number" at bounding box center [852, 237] width 258 height 22
paste input "301334"
type input "301334"
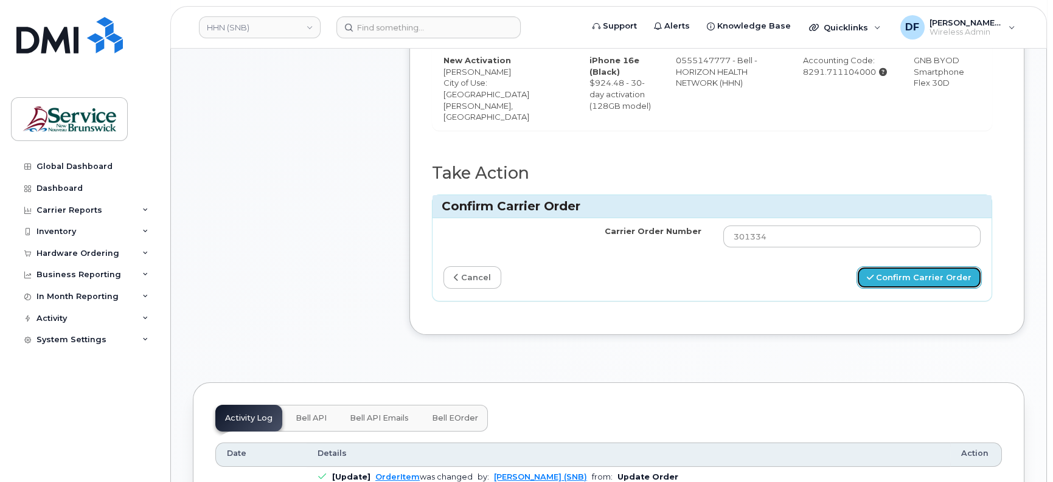
click at [916, 270] on button "Confirm Carrier Order" at bounding box center [918, 277] width 125 height 23
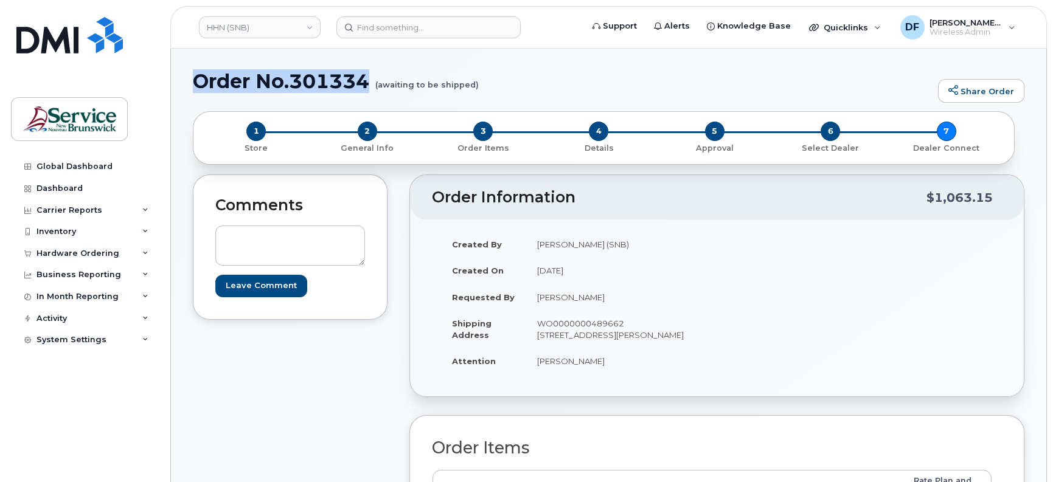
drag, startPoint x: 369, startPoint y: 77, endPoint x: 195, endPoint y: 78, distance: 174.6
click at [195, 78] on h1 "Order No.301334 (awaiting to be shipped)" at bounding box center [562, 81] width 739 height 21
copy h1 "Order No.301334"
